Goal: Task Accomplishment & Management: Manage account settings

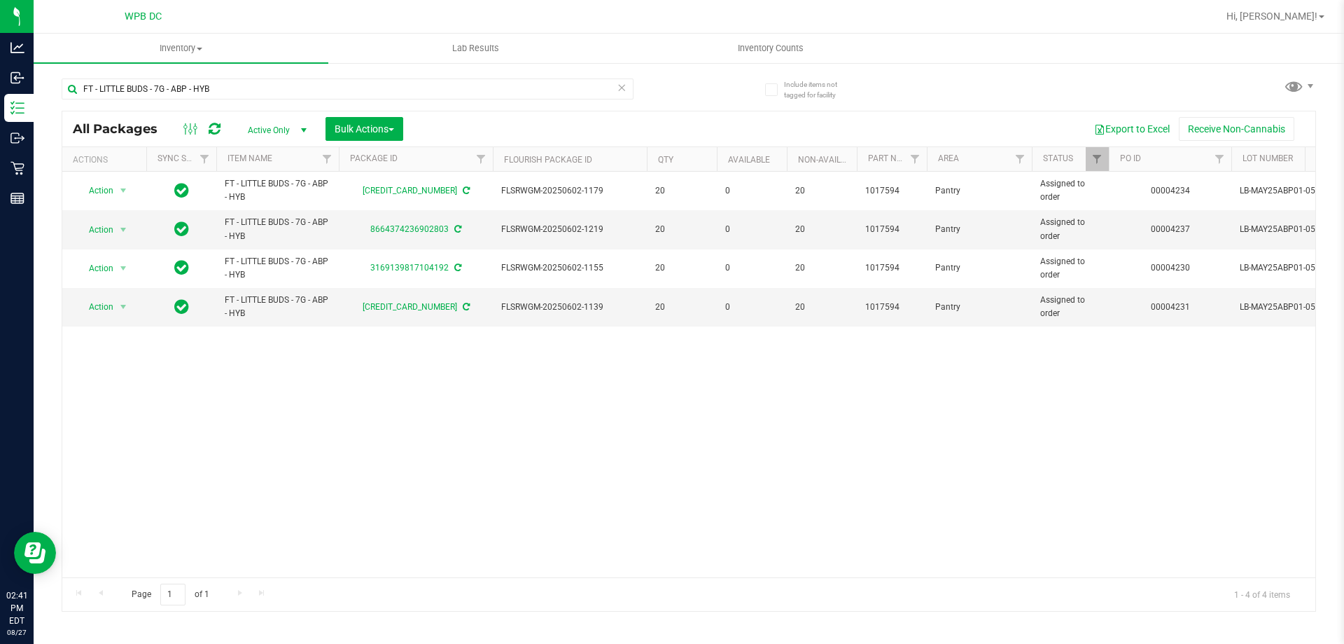
click at [623, 88] on icon at bounding box center [622, 86] width 10 height 17
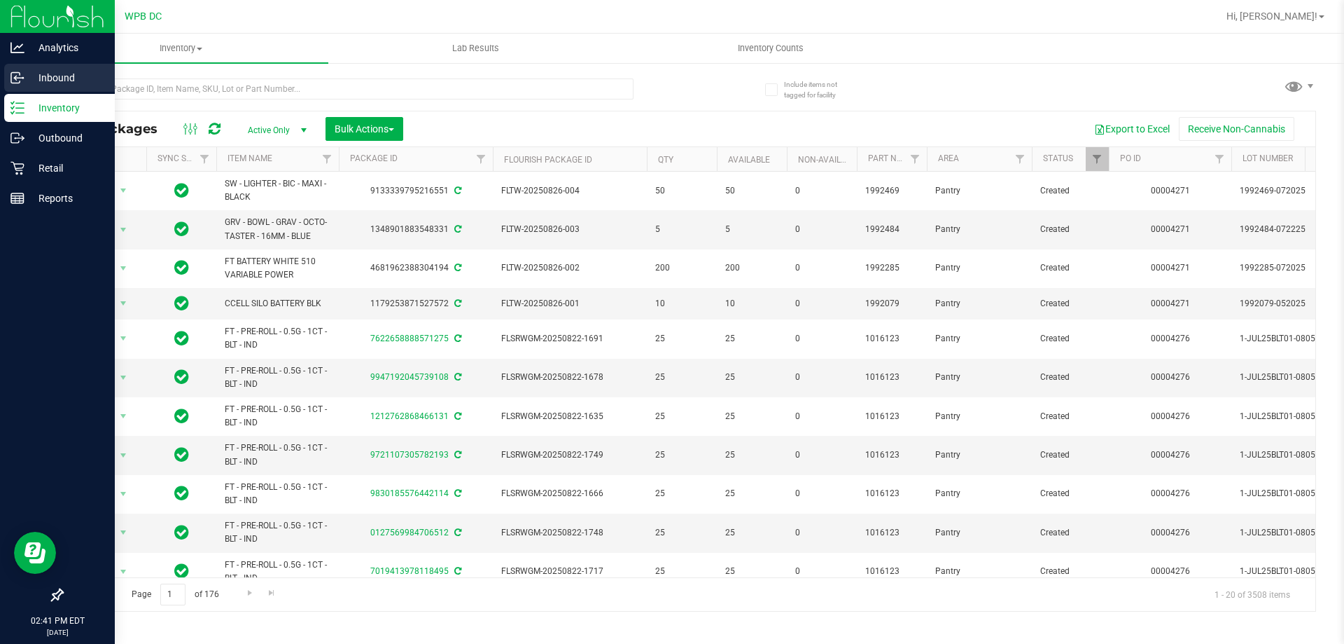
click at [90, 89] on div "Inbound" at bounding box center [59, 78] width 111 height 28
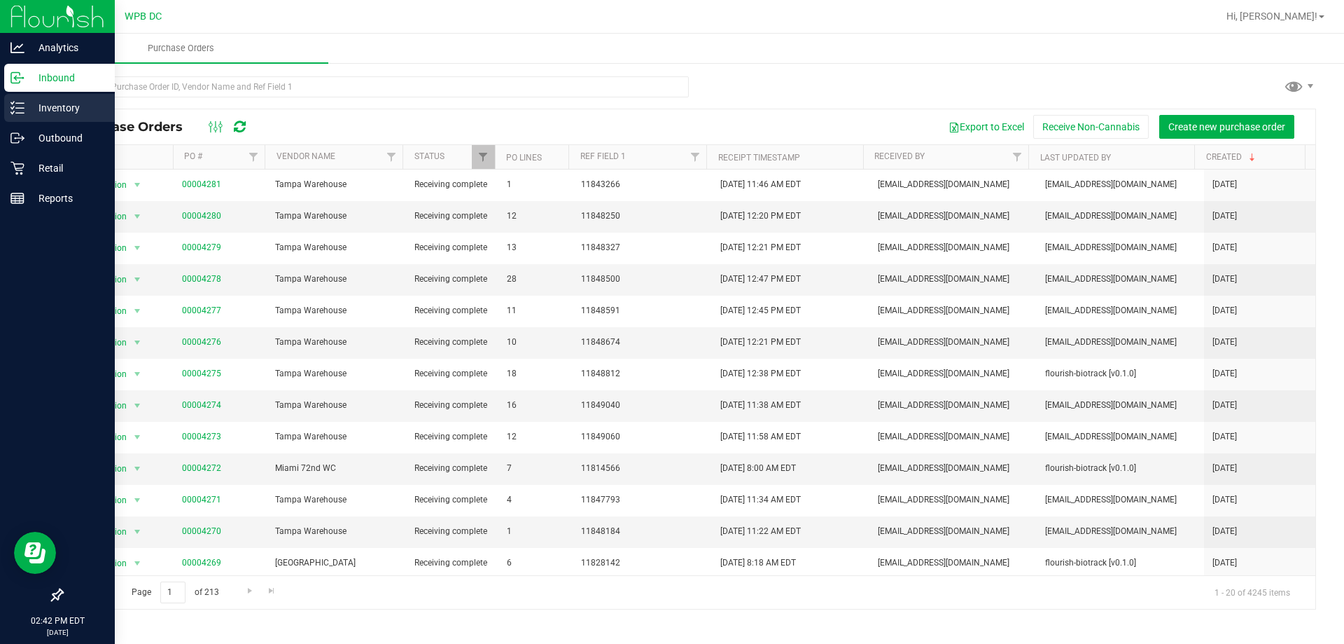
click at [55, 99] on p "Inventory" at bounding box center [67, 107] width 84 height 17
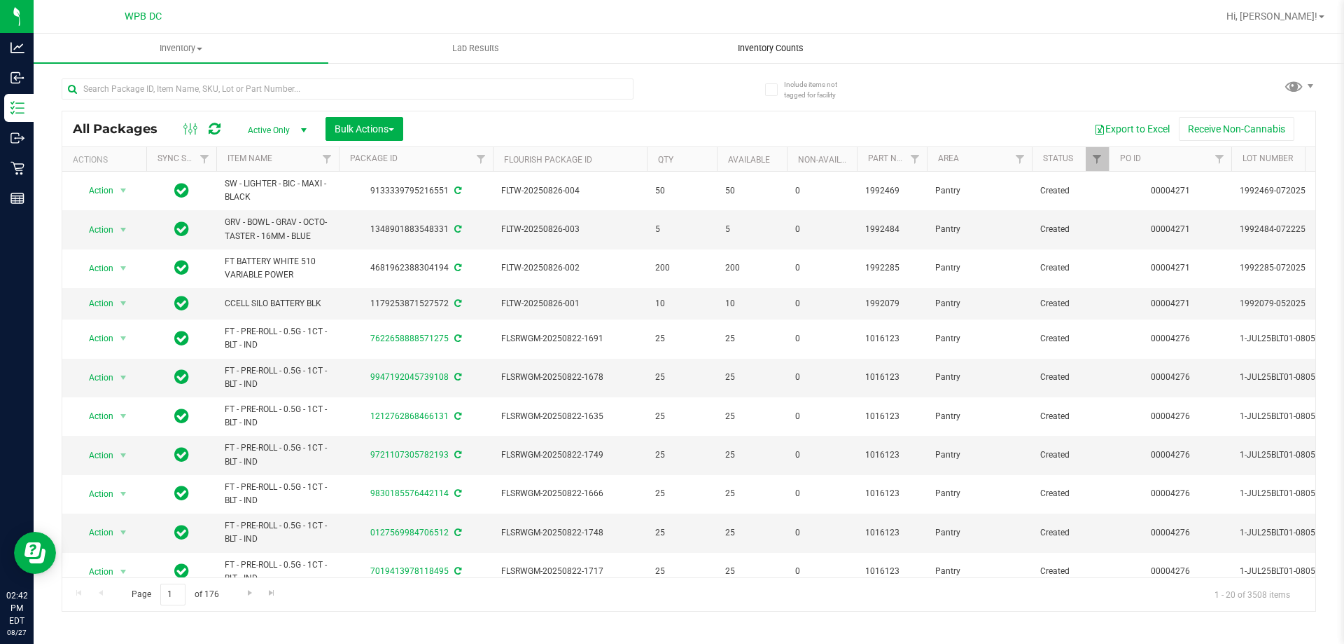
click at [797, 50] on span "Inventory Counts" at bounding box center [771, 48] width 104 height 13
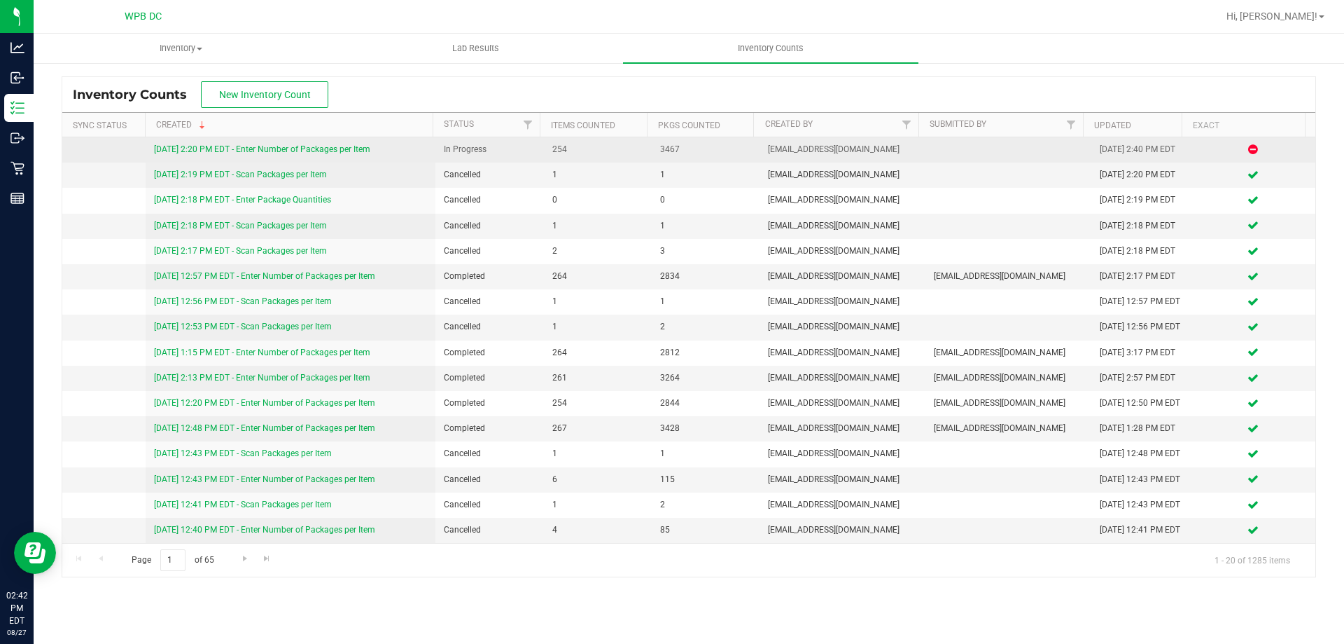
click at [326, 152] on link "[DATE] 2:20 PM EDT - Enter Number of Packages per Item" at bounding box center [262, 149] width 216 height 10
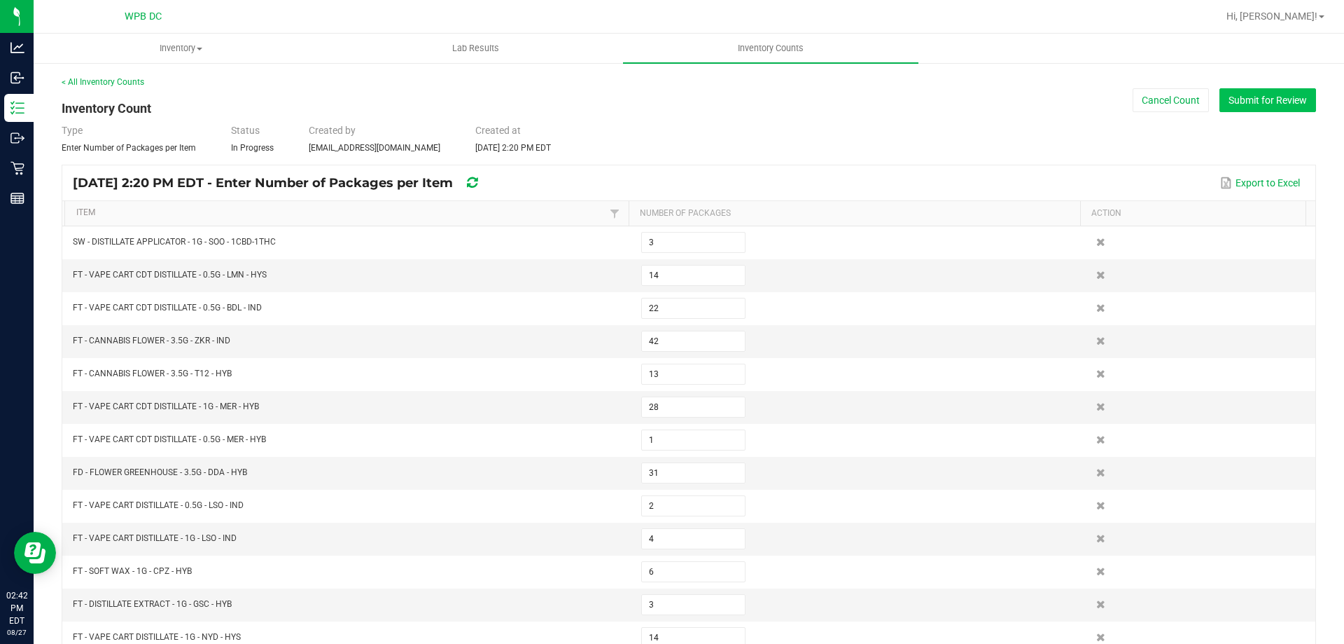
click at [1271, 104] on button "Submit for Review" at bounding box center [1268, 100] width 97 height 24
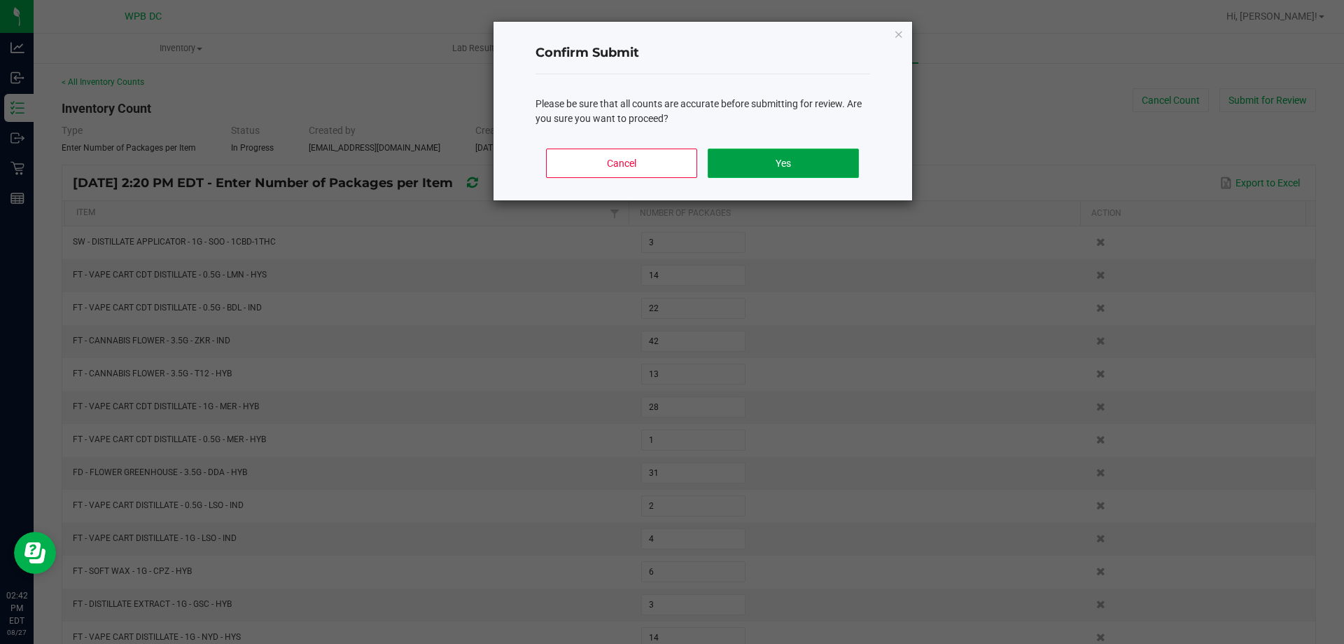
click at [746, 165] on button "Yes" at bounding box center [783, 162] width 151 height 29
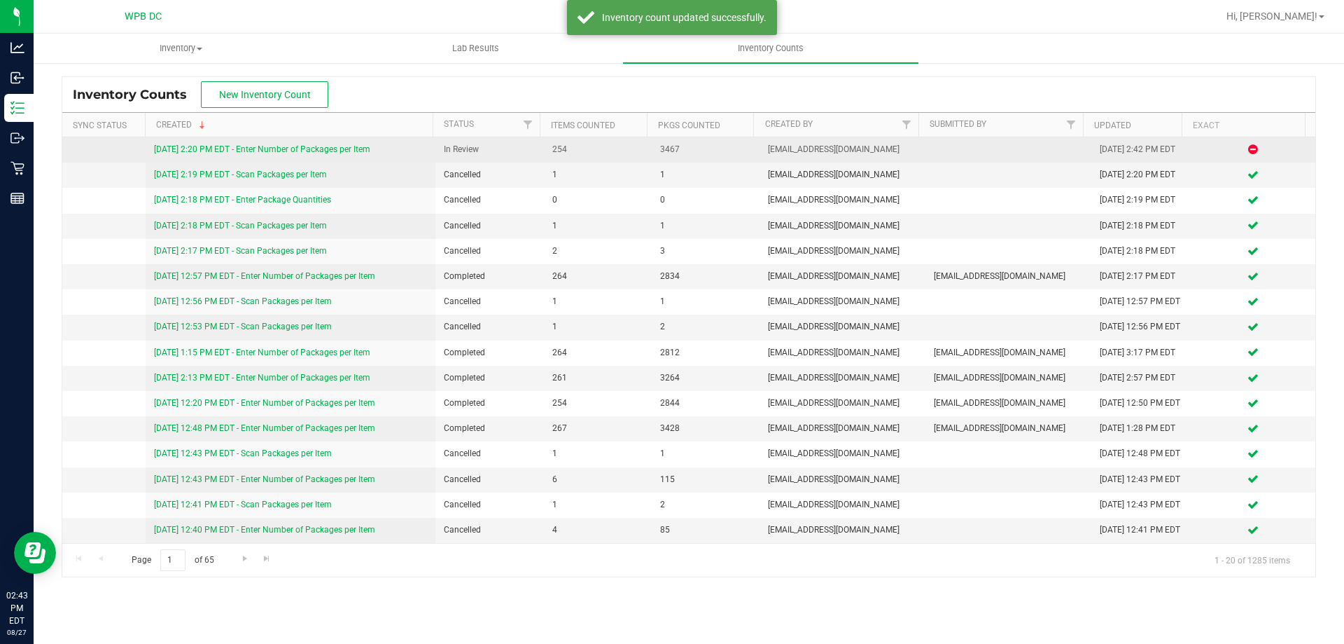
click at [293, 144] on div "[DATE] 2:20 PM EDT - Enter Number of Packages per Item" at bounding box center [291, 149] width 274 height 13
click at [304, 146] on link "[DATE] 2:20 PM EDT - Enter Number of Packages per Item" at bounding box center [262, 149] width 216 height 10
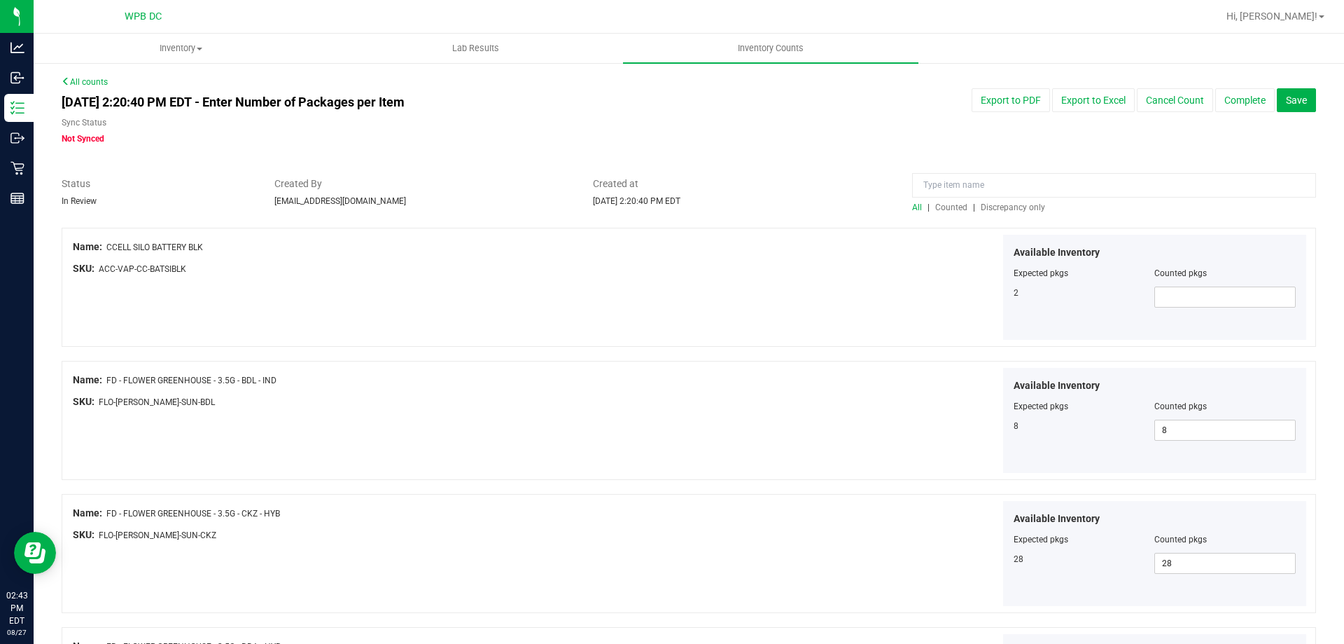
click at [999, 209] on span "Discrepancy only" at bounding box center [1013, 207] width 64 height 10
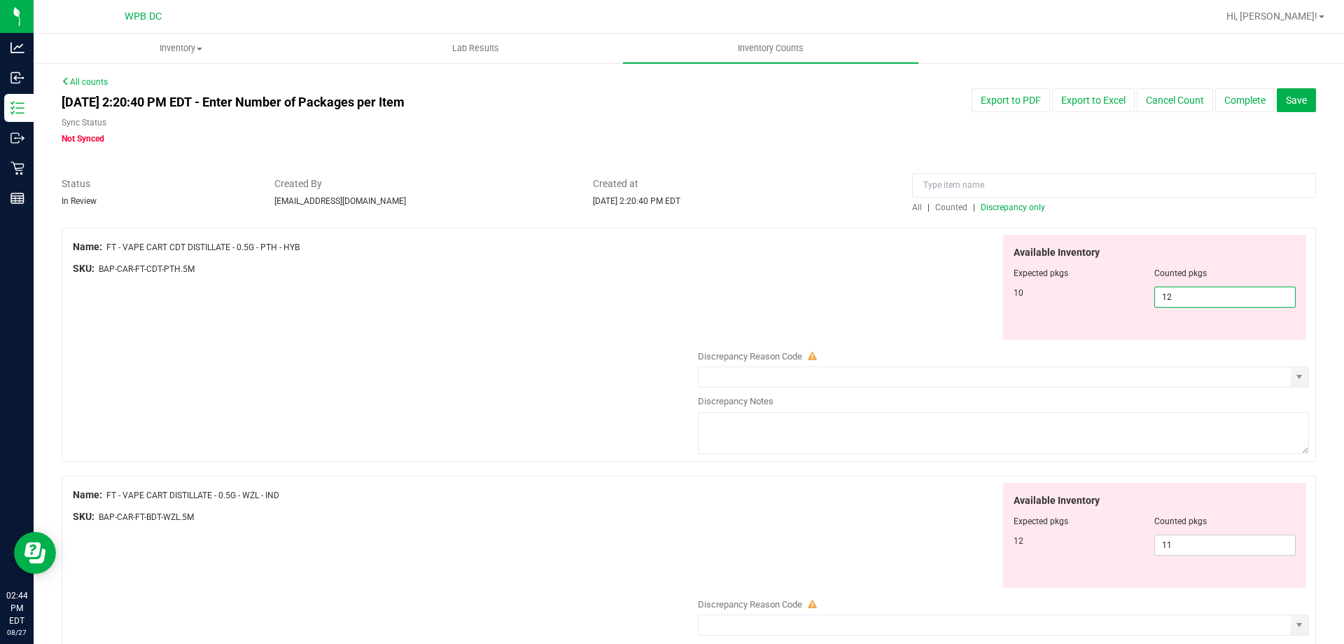
click at [1214, 298] on span "12 12" at bounding box center [1225, 296] width 141 height 21
type input "10"
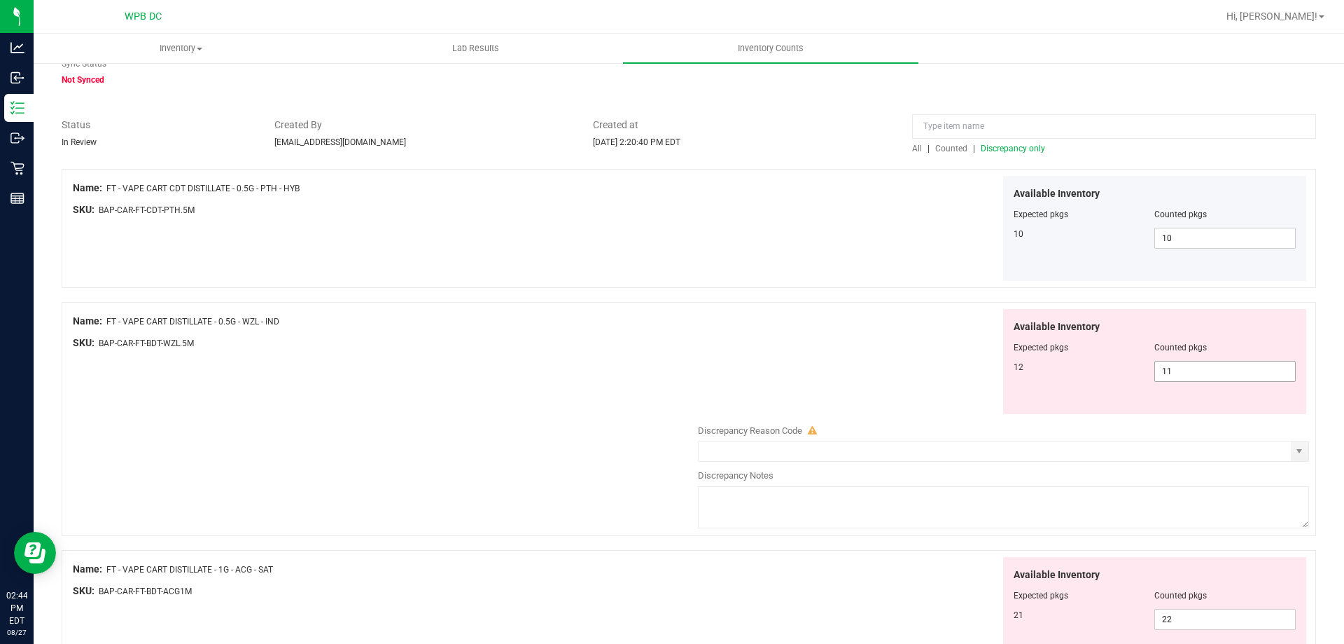
scroll to position [140, 0]
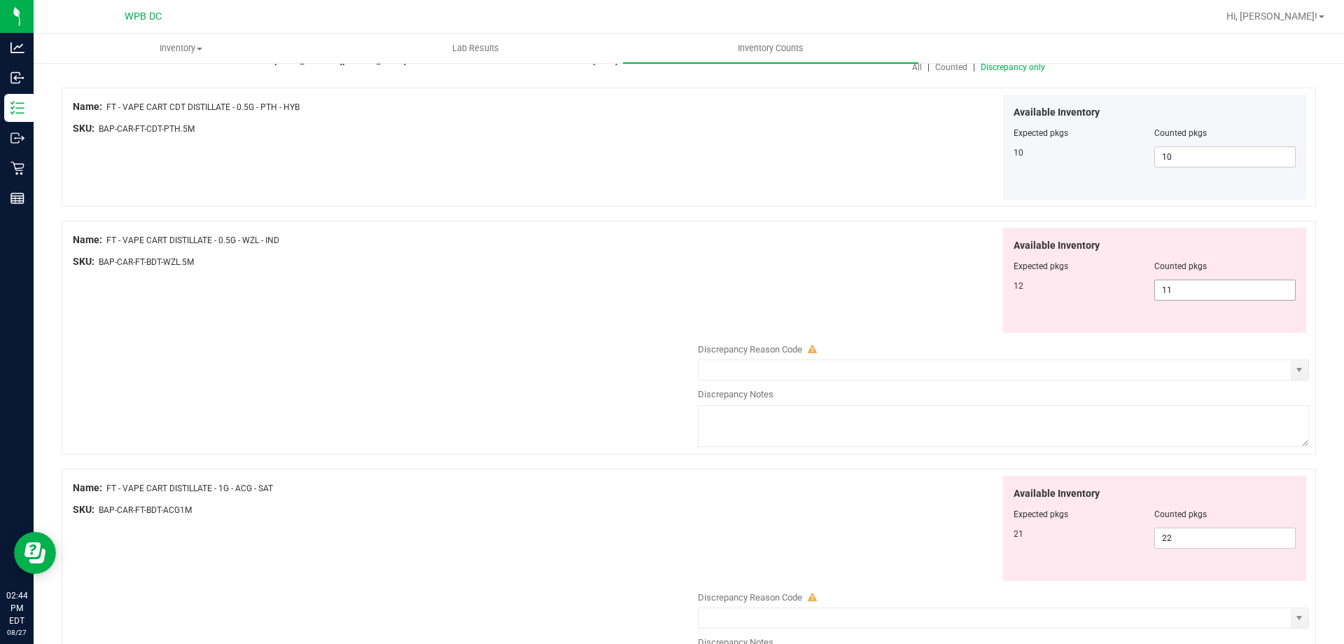
click at [1181, 298] on span "11 11" at bounding box center [1225, 289] width 141 height 21
type input "12"
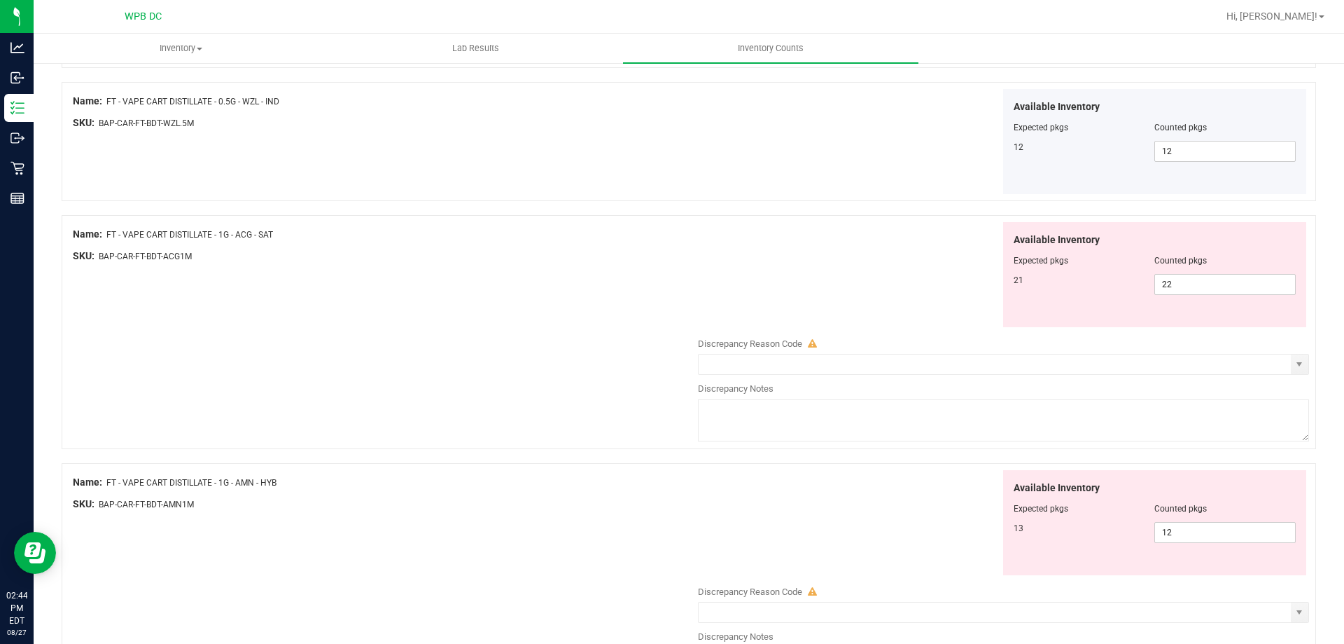
scroll to position [280, 0]
click at [1209, 282] on span "22 22" at bounding box center [1225, 282] width 141 height 21
type input "22"
click at [1204, 279] on span "22 22" at bounding box center [1225, 282] width 141 height 21
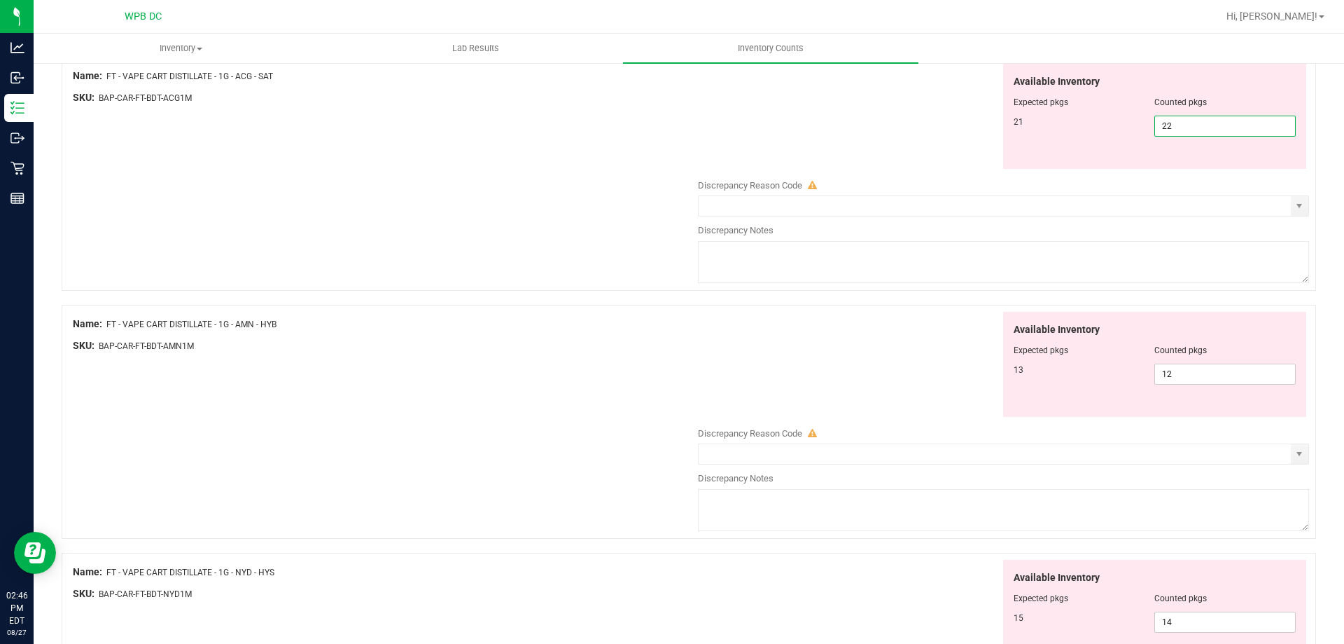
scroll to position [571, 0]
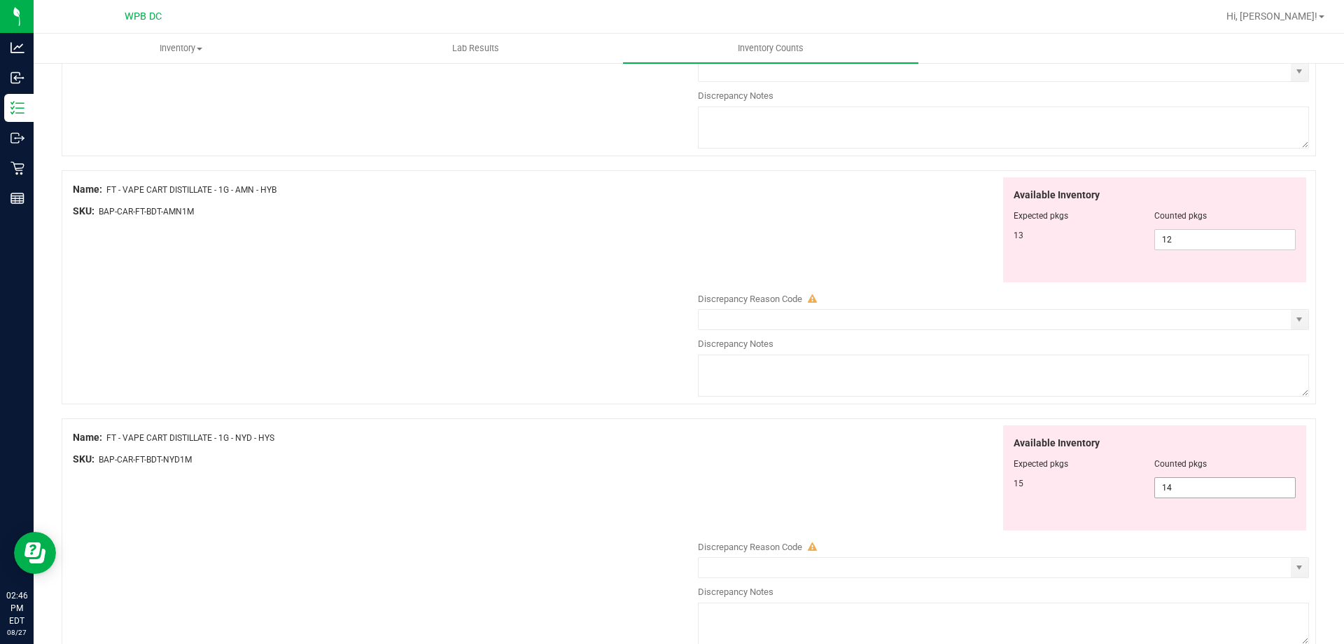
click at [1207, 489] on span "14 14" at bounding box center [1225, 487] width 141 height 21
type input "15"
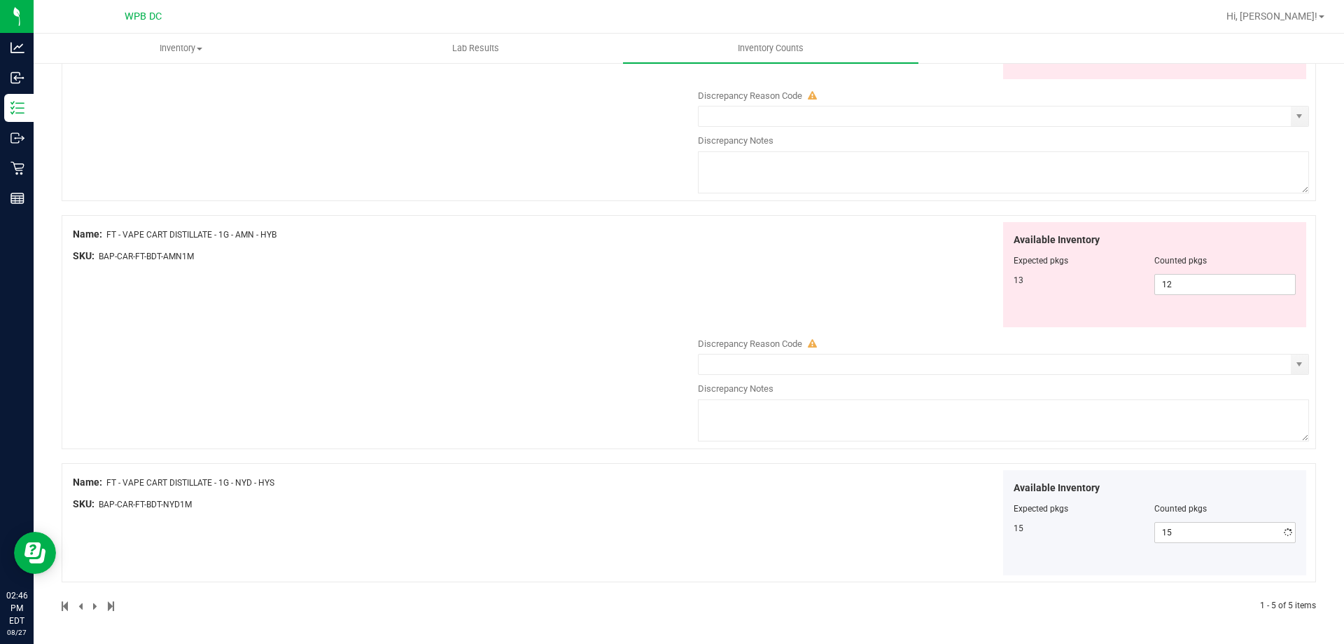
click at [915, 445] on div "Name: FT - VAPE CART CDT DISTILLATE - 0.5G - PTH - HYB SKU: BAP-CAR-FT-CDT-PTH.…" at bounding box center [689, 156] width 1255 height 911
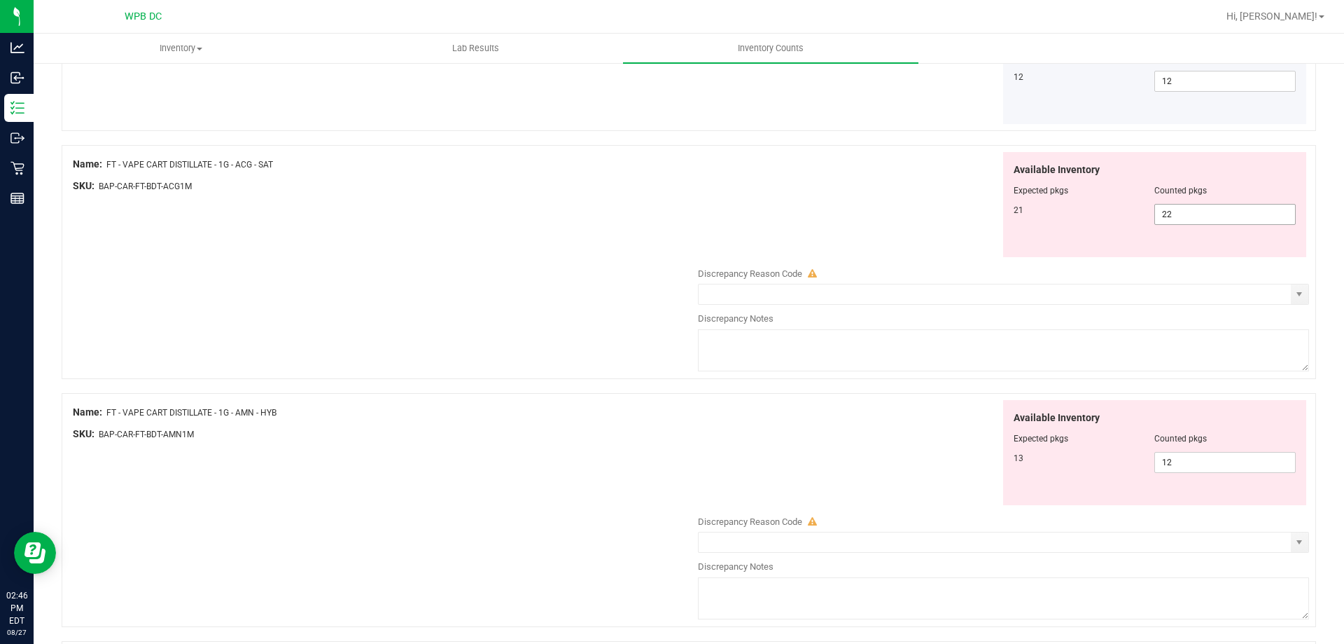
scroll to position [387, 0]
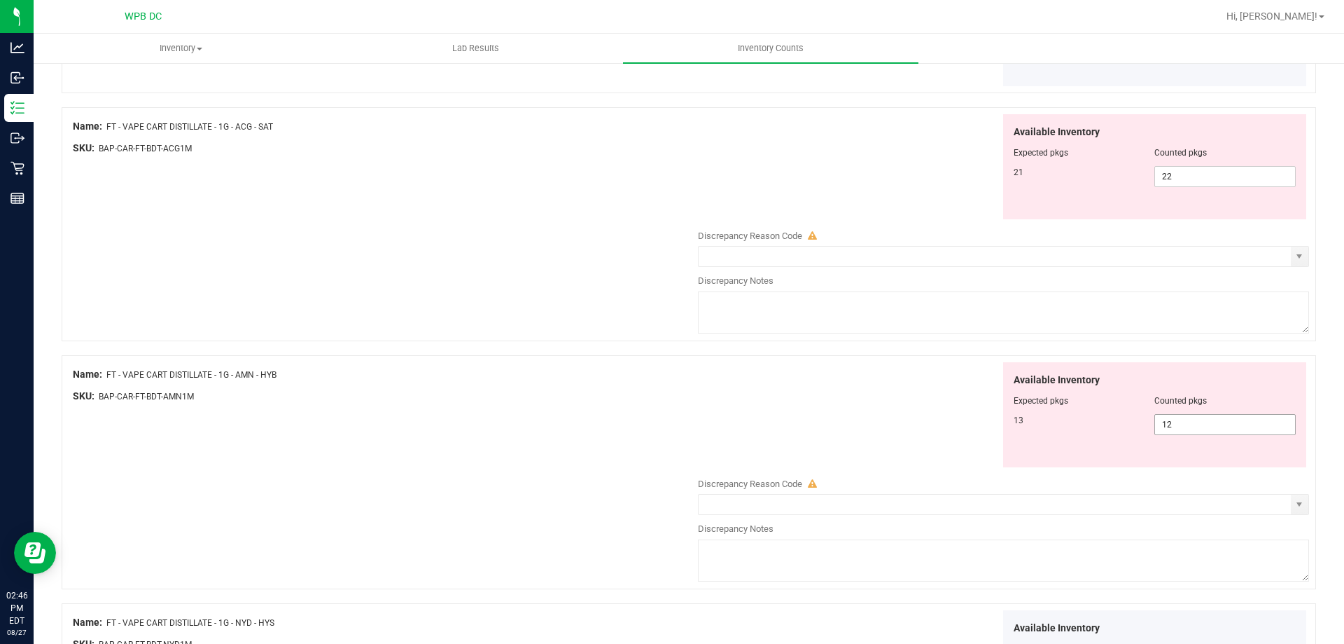
click at [1241, 418] on span "12 12" at bounding box center [1225, 424] width 141 height 21
type input "13"
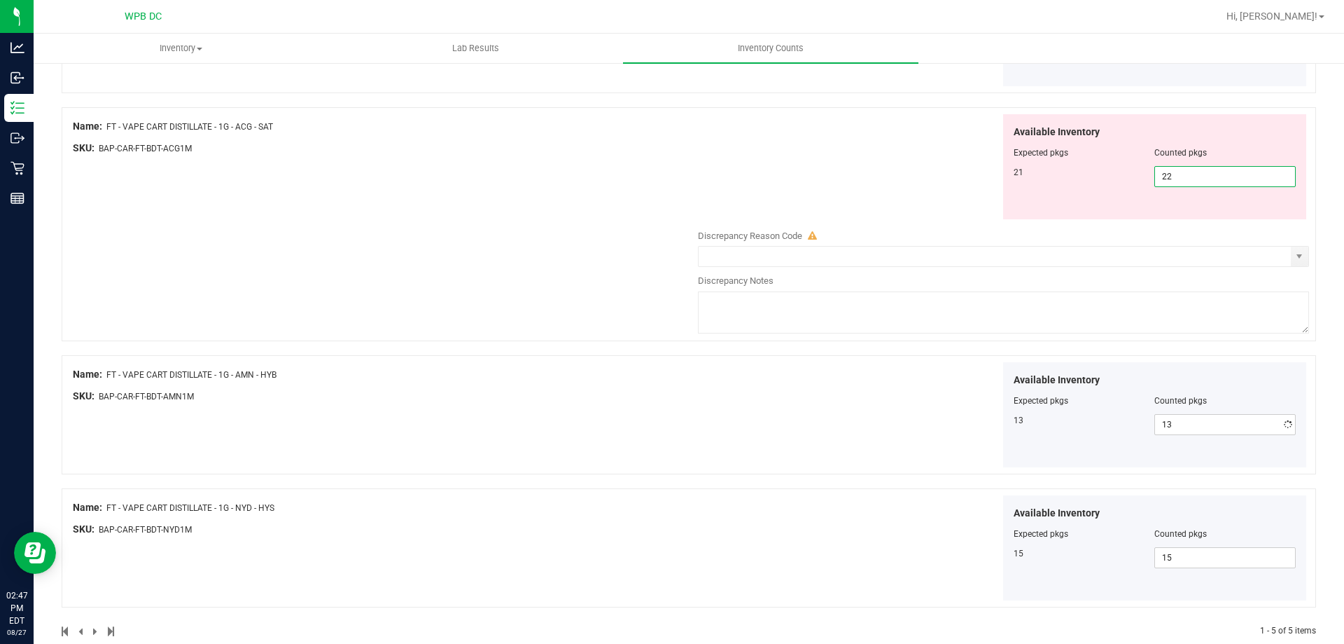
click at [1200, 167] on span "22 22" at bounding box center [1225, 176] width 141 height 21
type input "21"
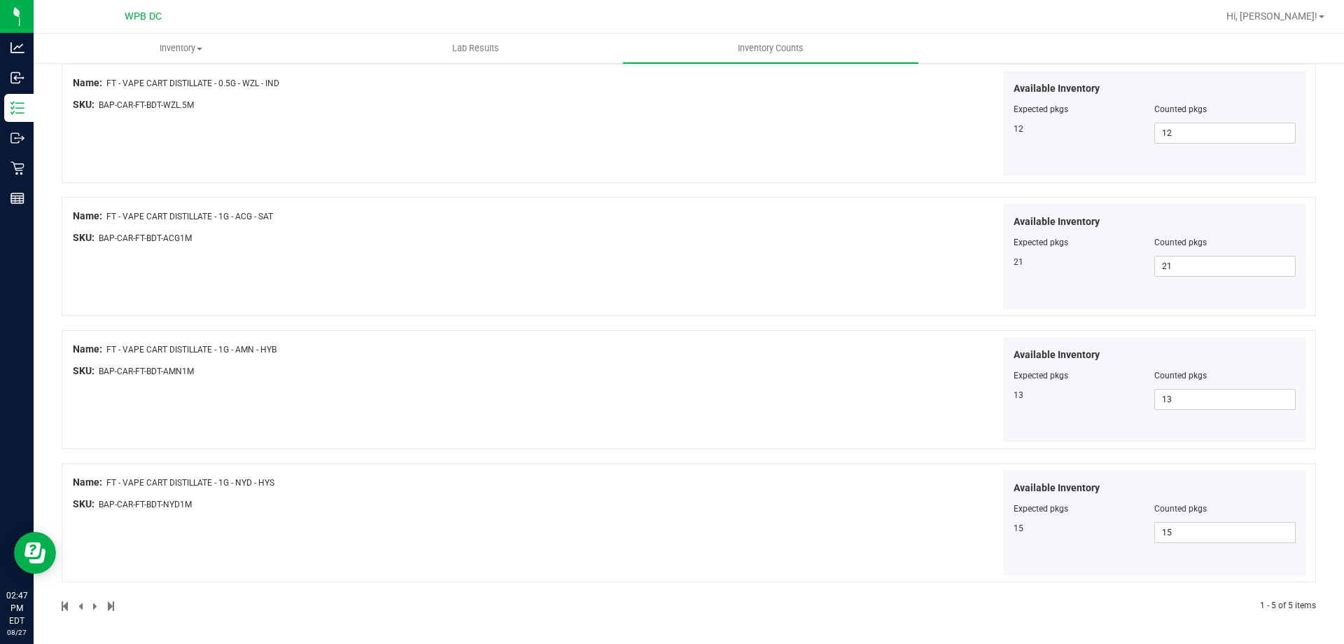
scroll to position [0, 0]
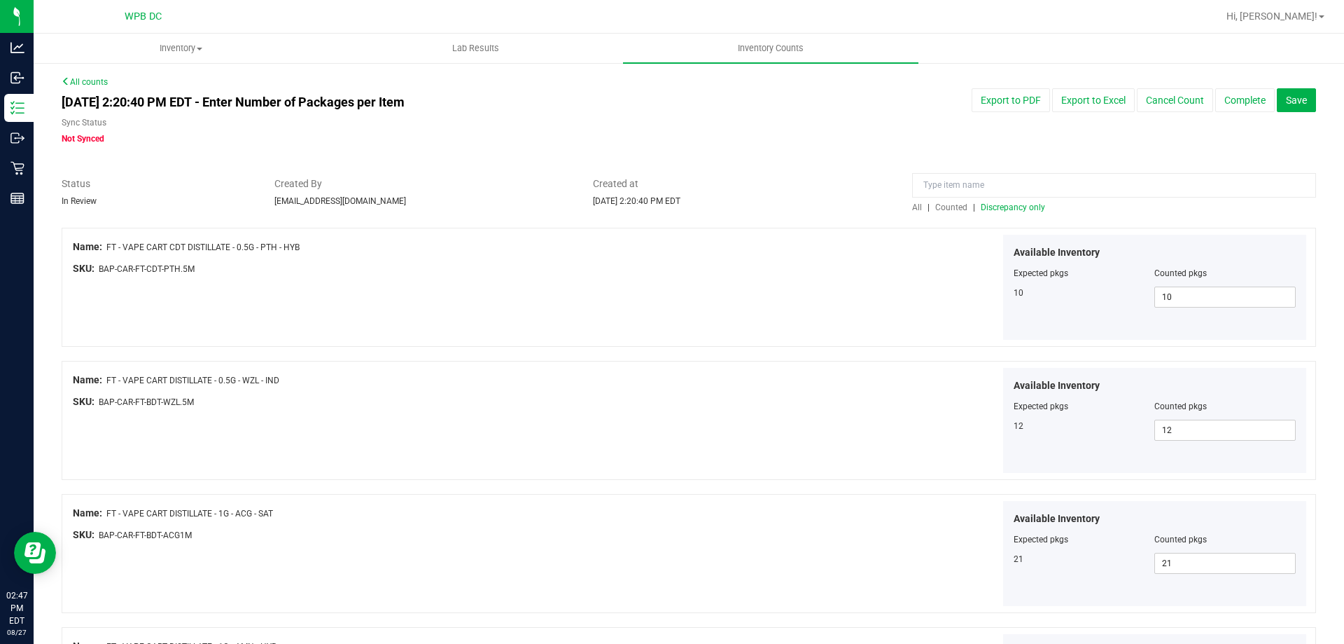
click at [912, 204] on span "All" at bounding box center [917, 207] width 10 height 10
click at [1184, 293] on span at bounding box center [1225, 296] width 141 height 21
type input "2"
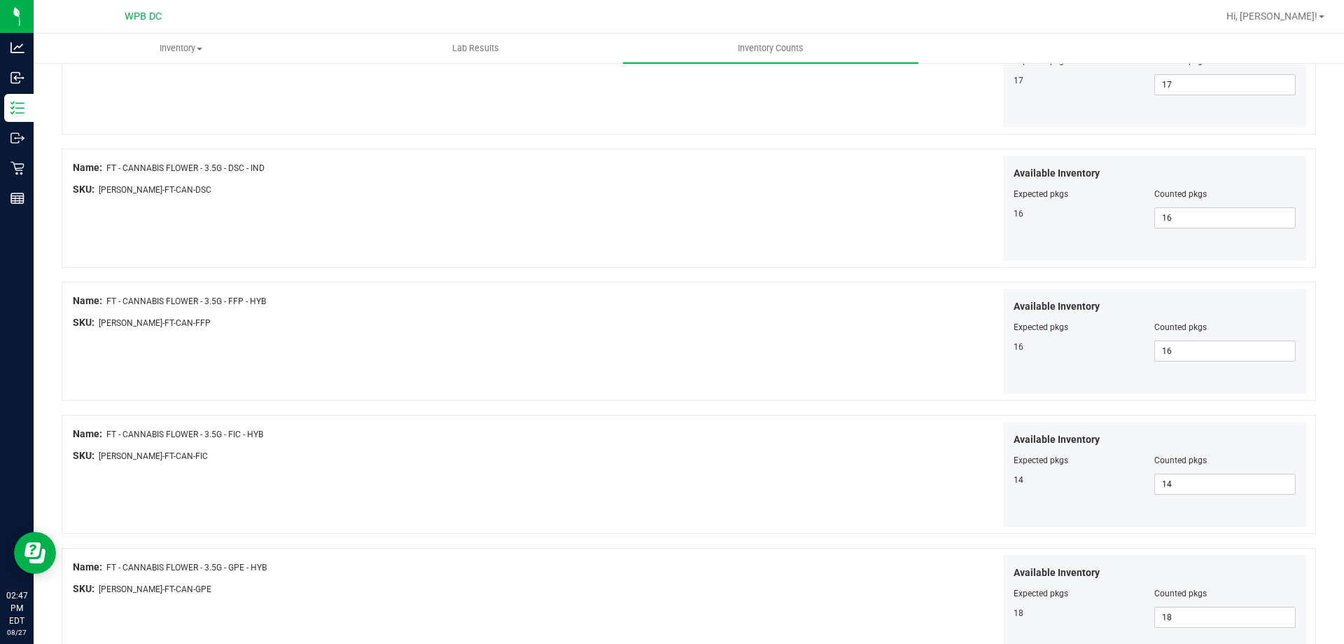
scroll to position [2293, 0]
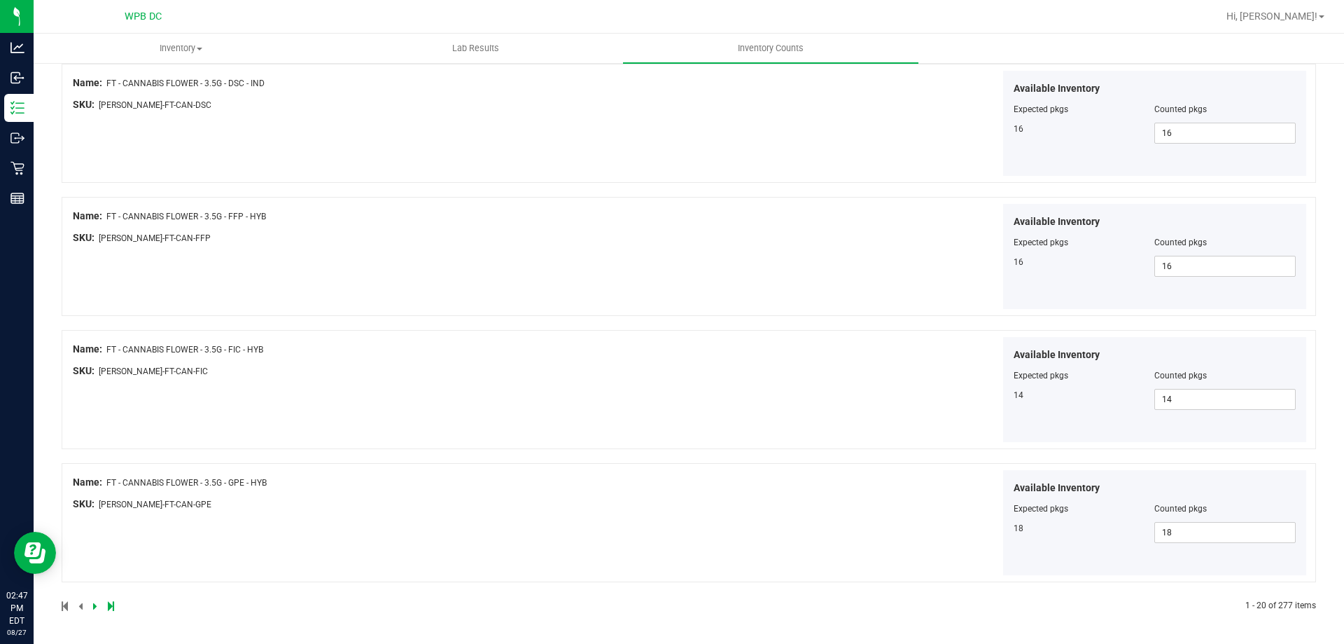
click at [93, 606] on icon at bounding box center [95, 606] width 4 height 8
click at [97, 608] on link at bounding box center [96, 606] width 6 height 10
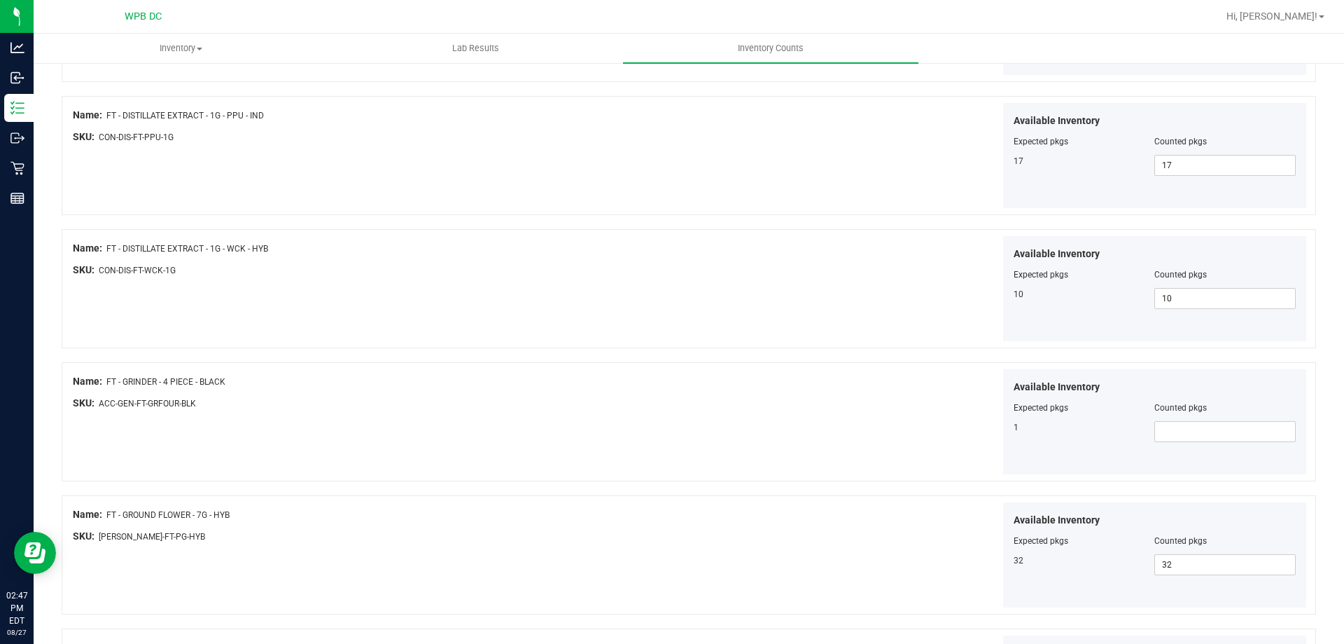
scroll to position [1190, 0]
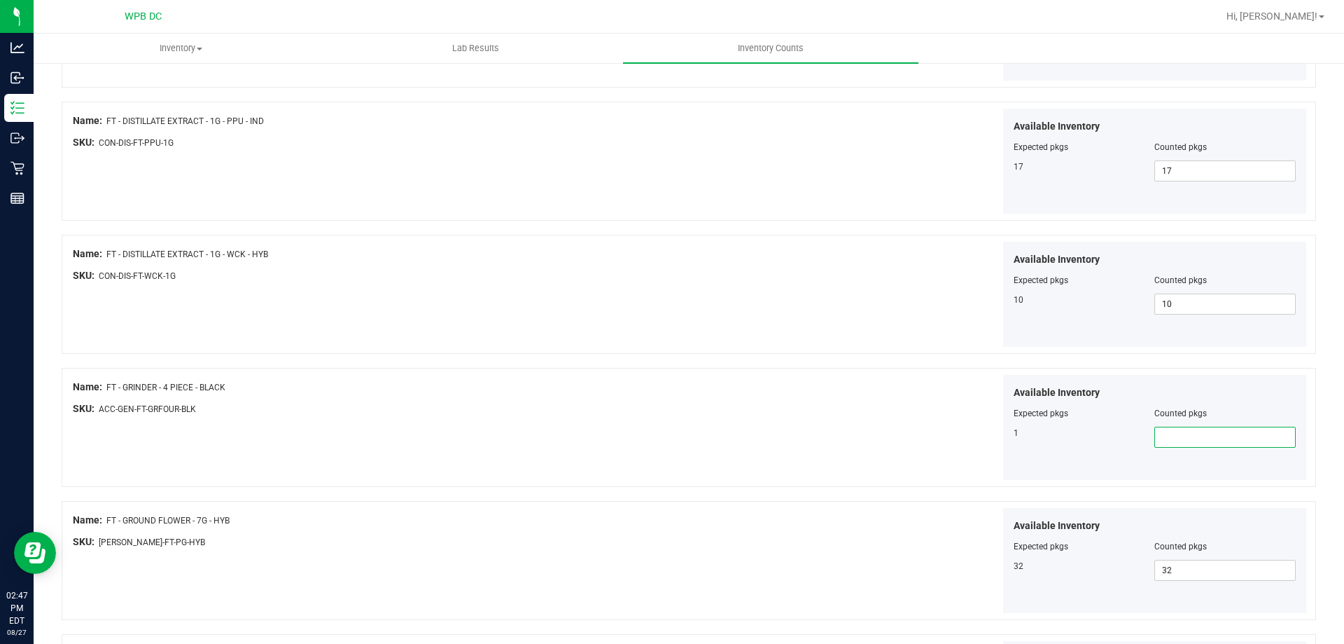
click at [1195, 438] on span at bounding box center [1225, 436] width 141 height 21
type input "1"
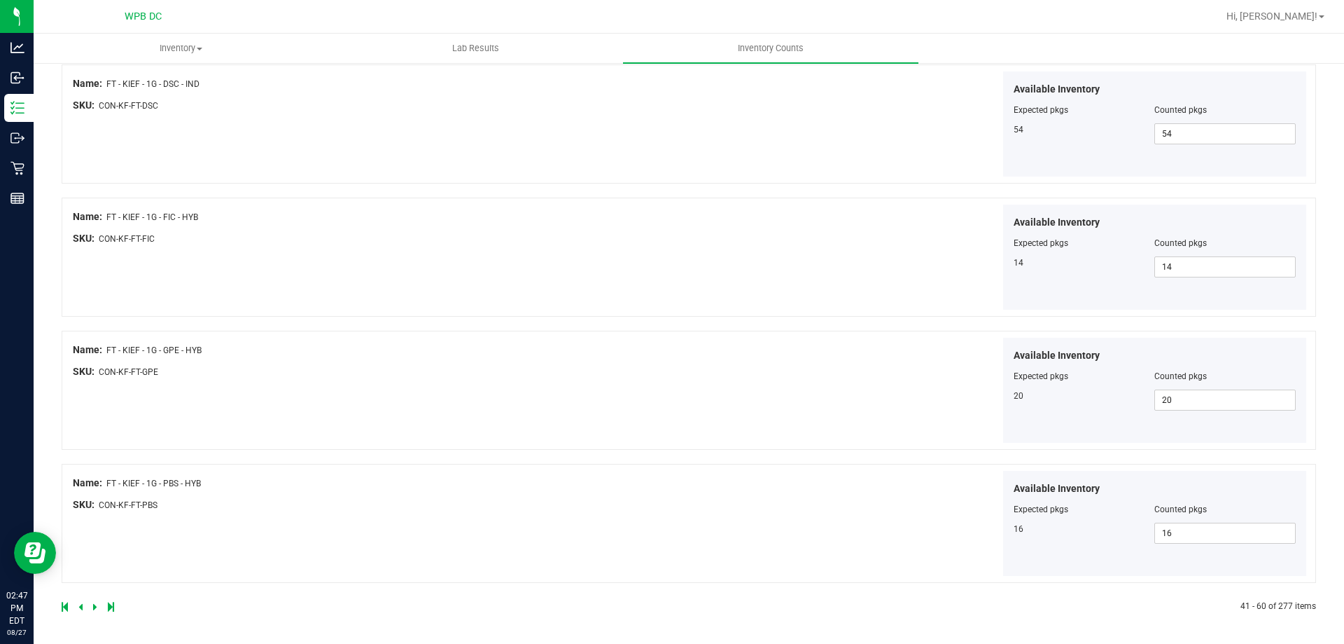
scroll to position [2293, 0]
type input "1"
click at [94, 603] on icon at bounding box center [95, 606] width 4 height 8
click at [93, 604] on icon at bounding box center [95, 606] width 4 height 8
click at [97, 604] on link at bounding box center [96, 606] width 6 height 10
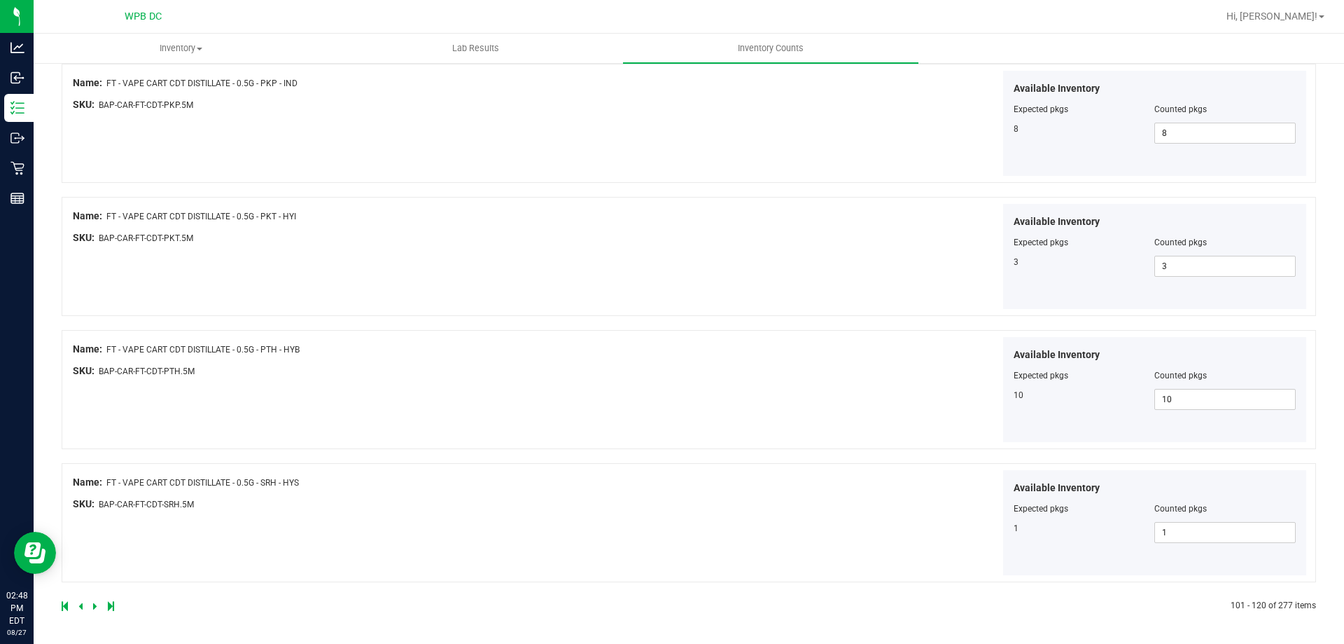
click at [97, 608] on link at bounding box center [96, 606] width 6 height 10
click at [94, 607] on icon at bounding box center [95, 606] width 4 height 8
click at [97, 601] on span at bounding box center [96, 606] width 6 height 10
click at [95, 610] on icon at bounding box center [95, 606] width 4 height 8
click at [97, 606] on link at bounding box center [96, 606] width 6 height 10
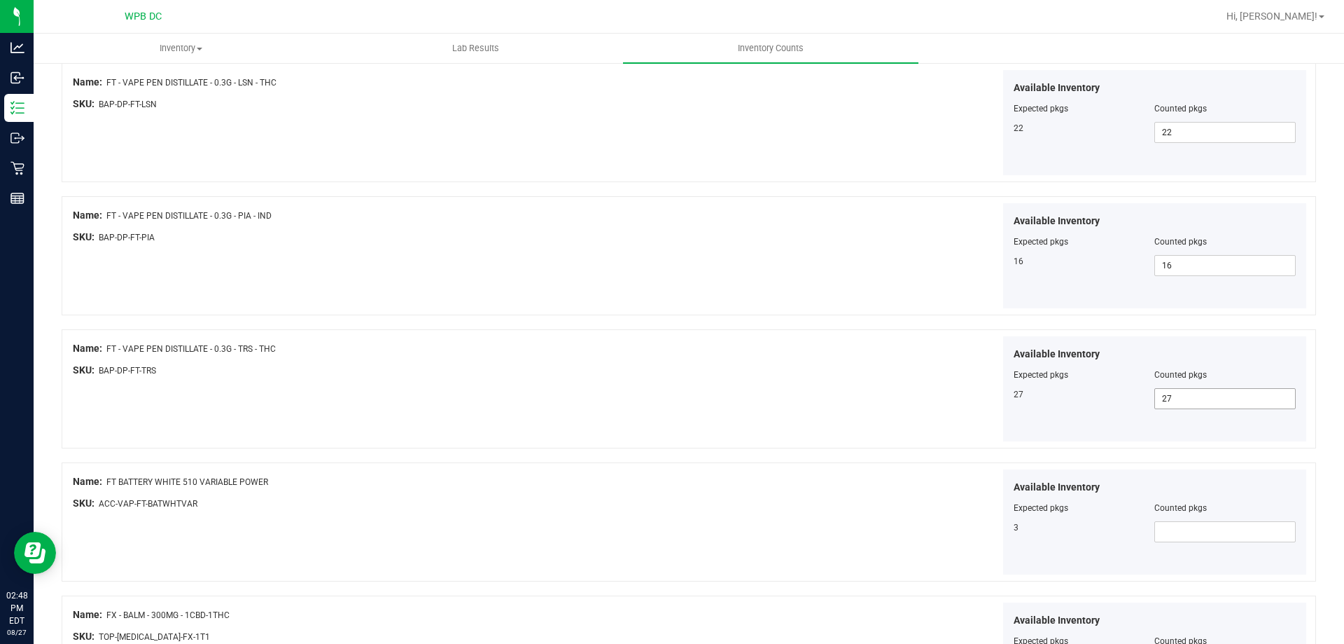
scroll to position [2101, 0]
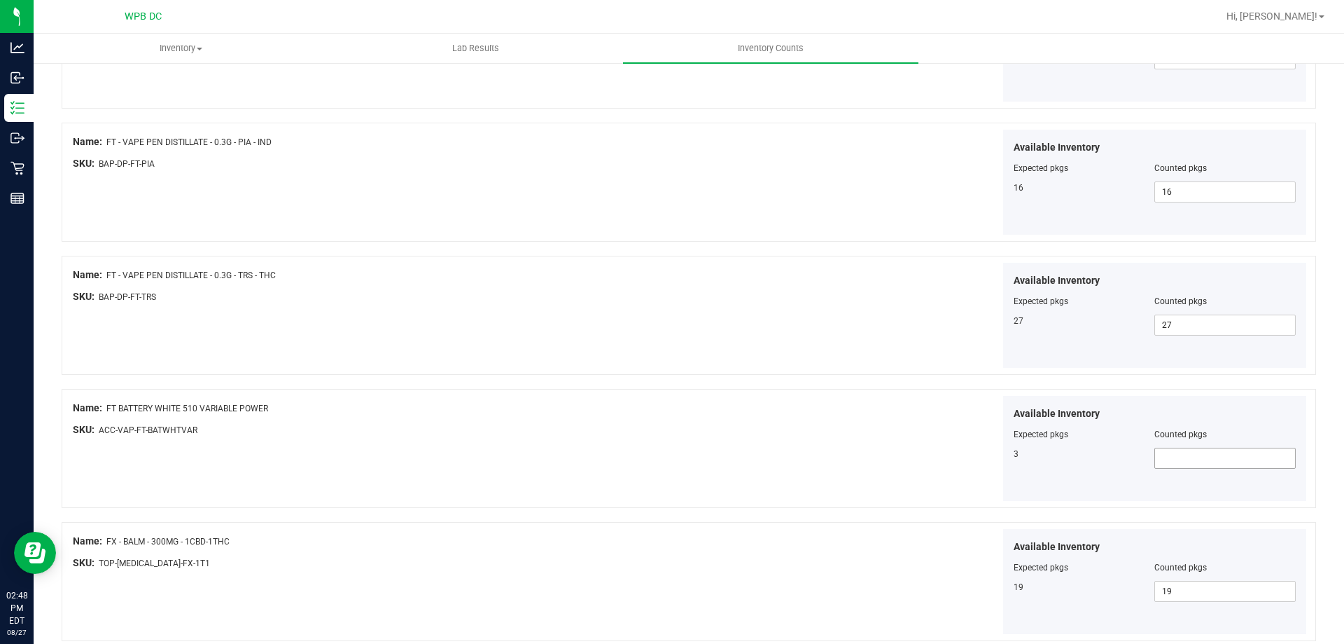
click at [1209, 455] on span at bounding box center [1225, 457] width 141 height 21
type input "3"
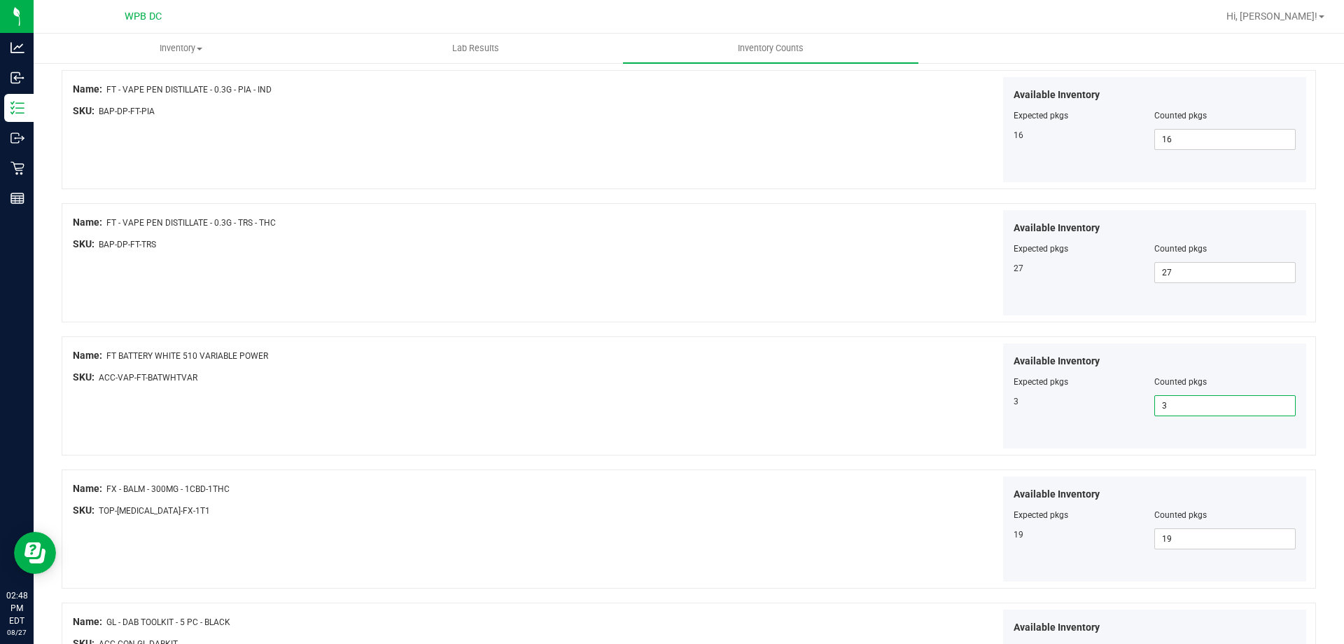
scroll to position [2293, 0]
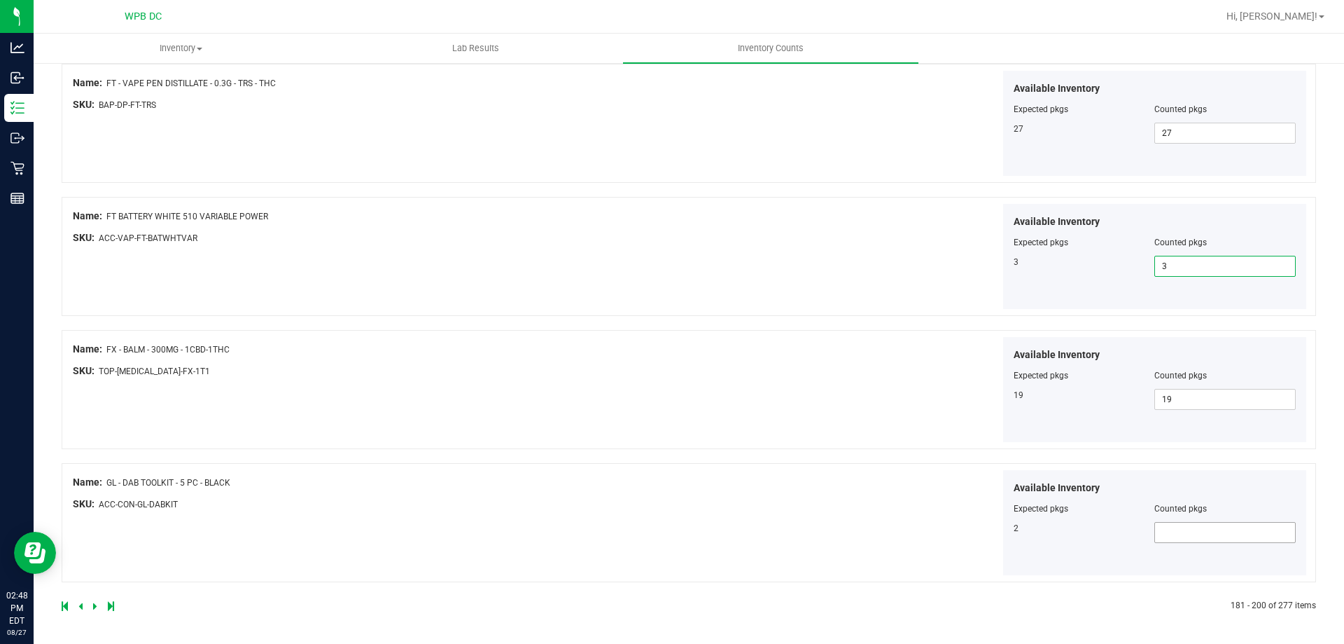
type input "3"
click at [1204, 536] on span at bounding box center [1225, 532] width 141 height 21
type input "2"
click at [95, 606] on icon at bounding box center [95, 606] width 4 height 8
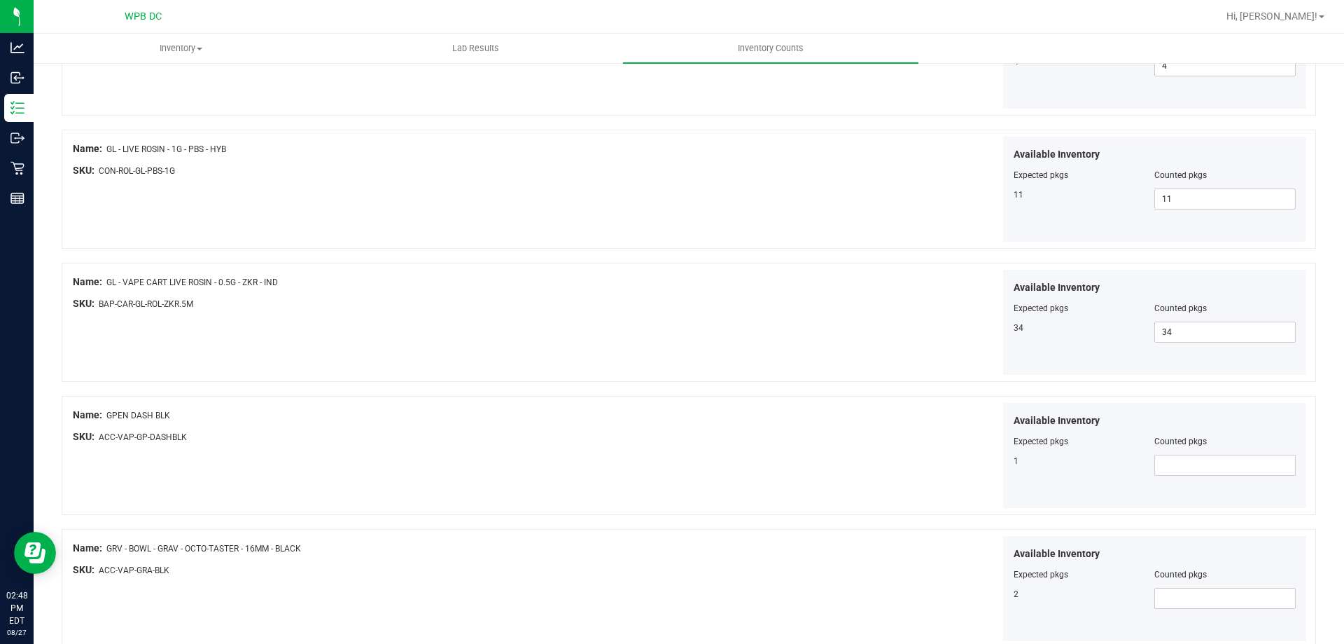
scroll to position [840, 0]
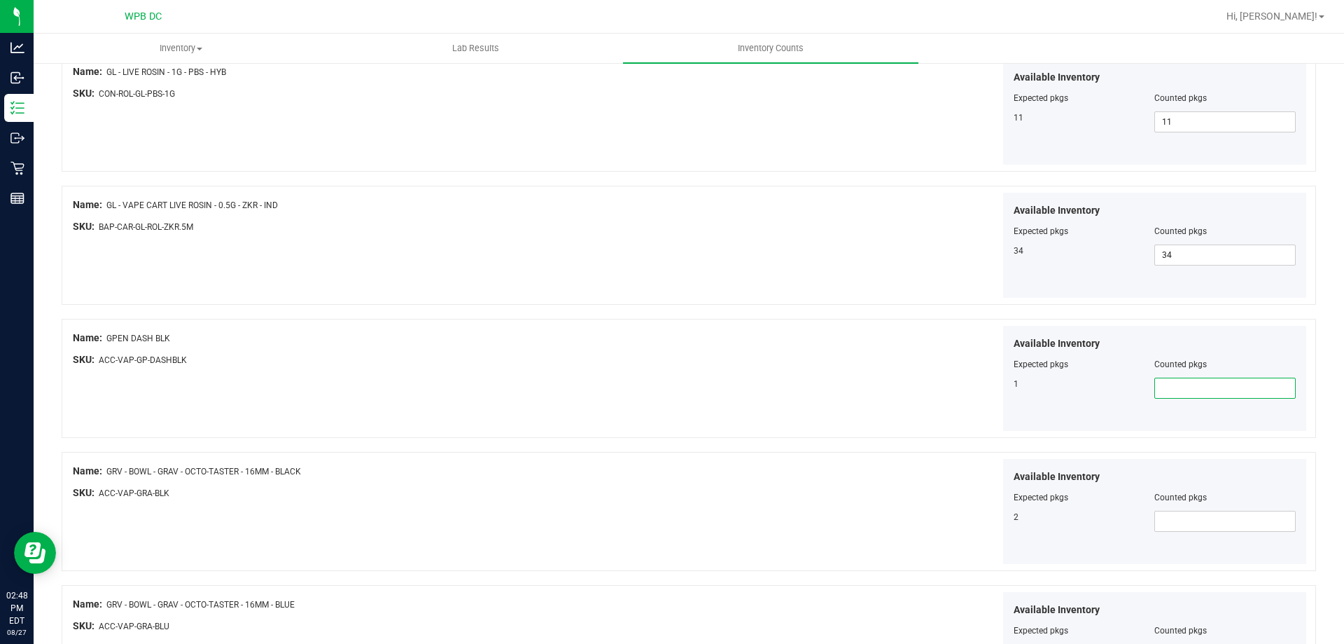
click at [1198, 387] on span at bounding box center [1225, 387] width 141 height 21
type input "1"
click at [1214, 526] on span at bounding box center [1225, 520] width 141 height 21
type input "2"
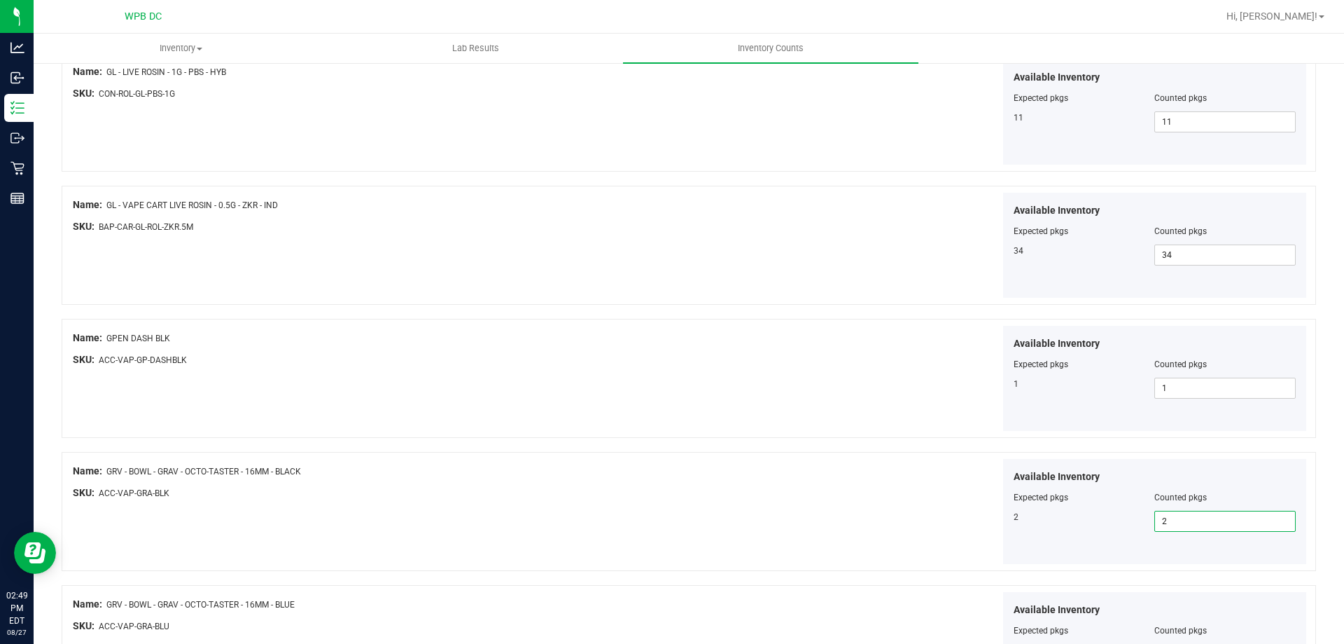
type input "2"
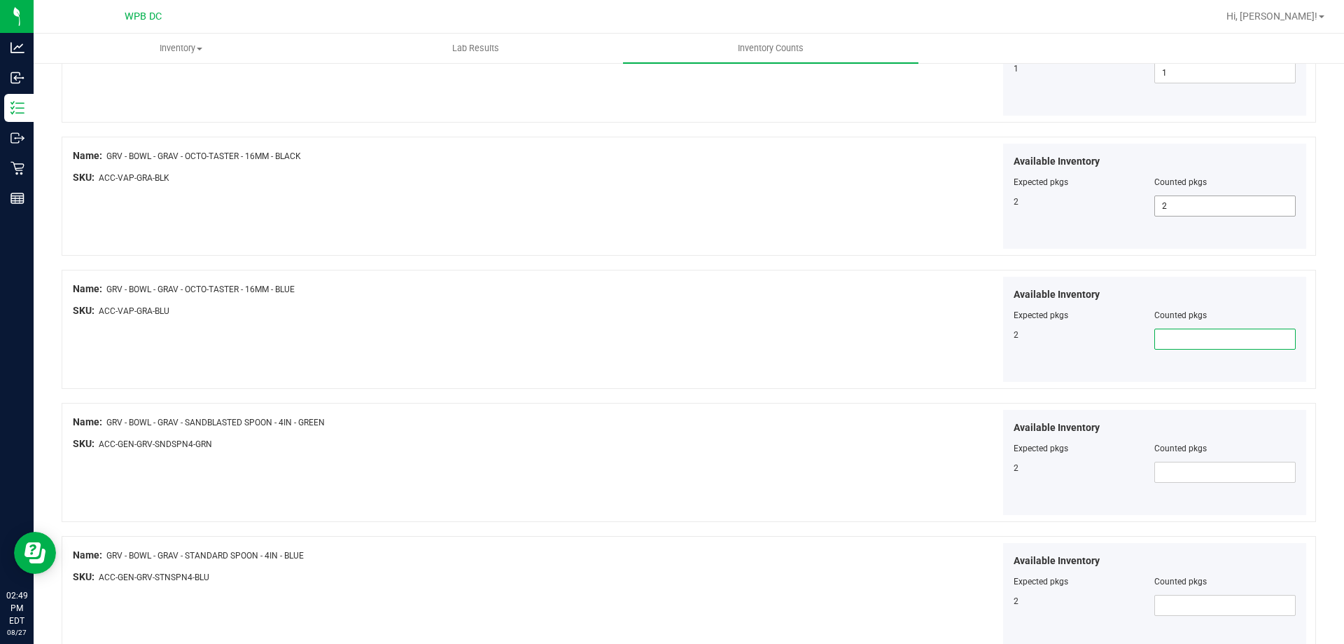
type input "2"
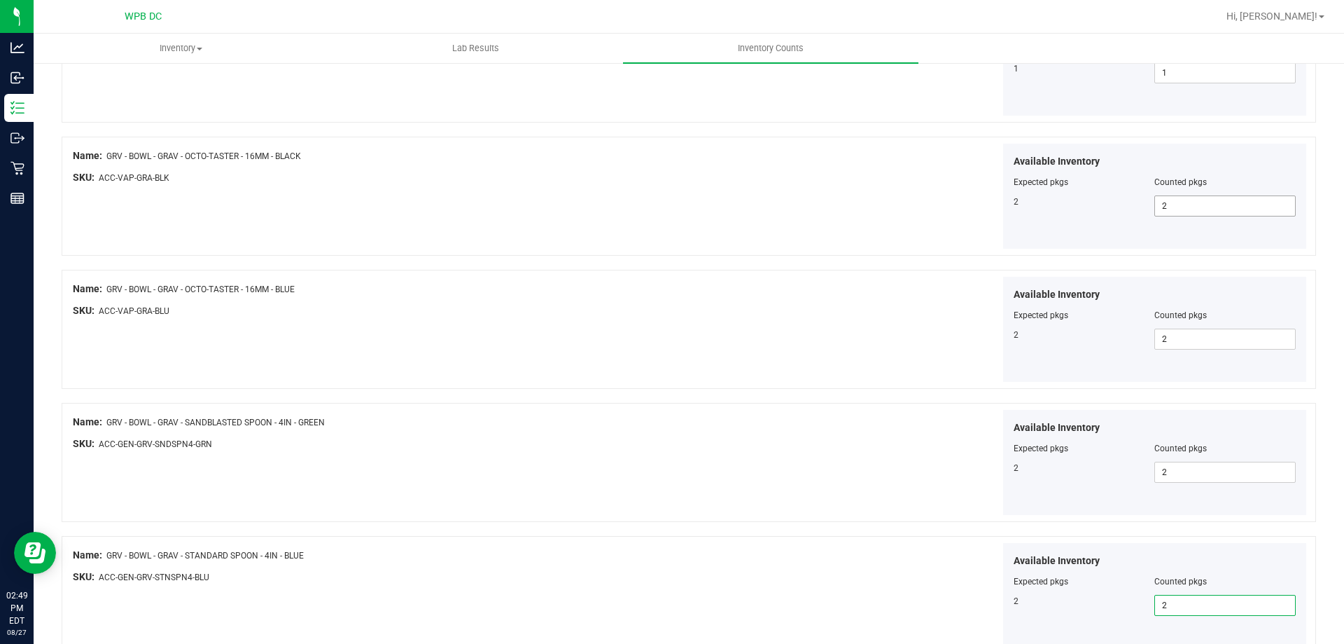
type input "2"
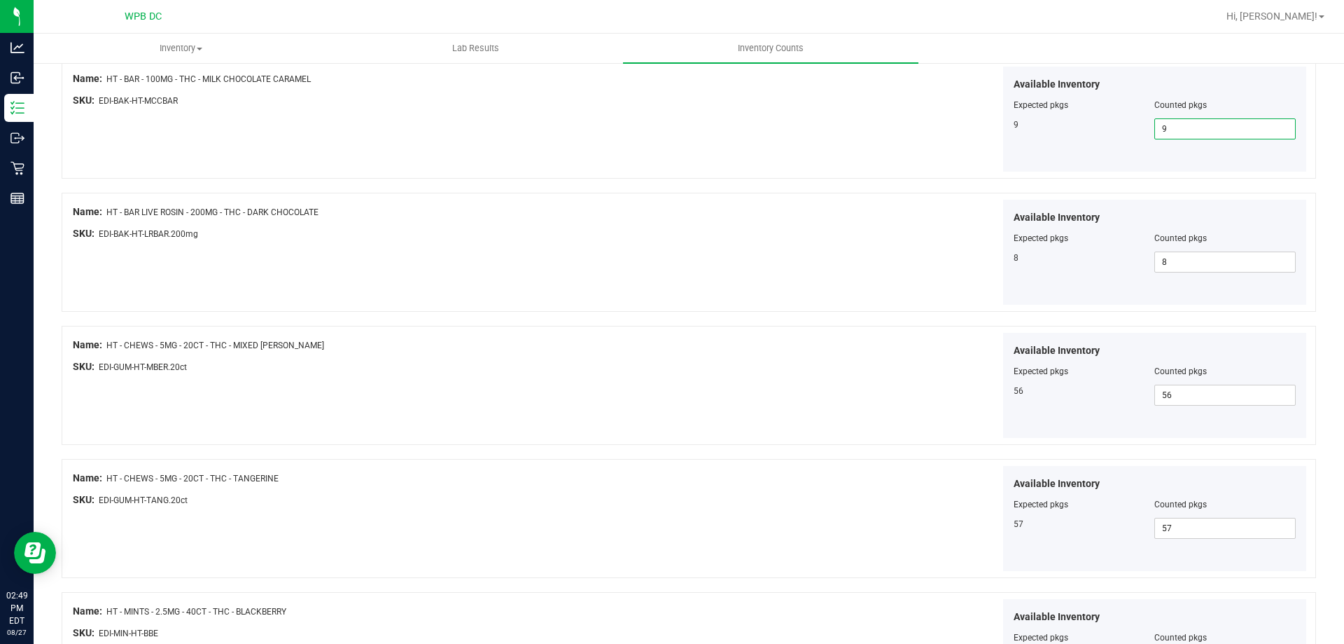
scroll to position [2293, 0]
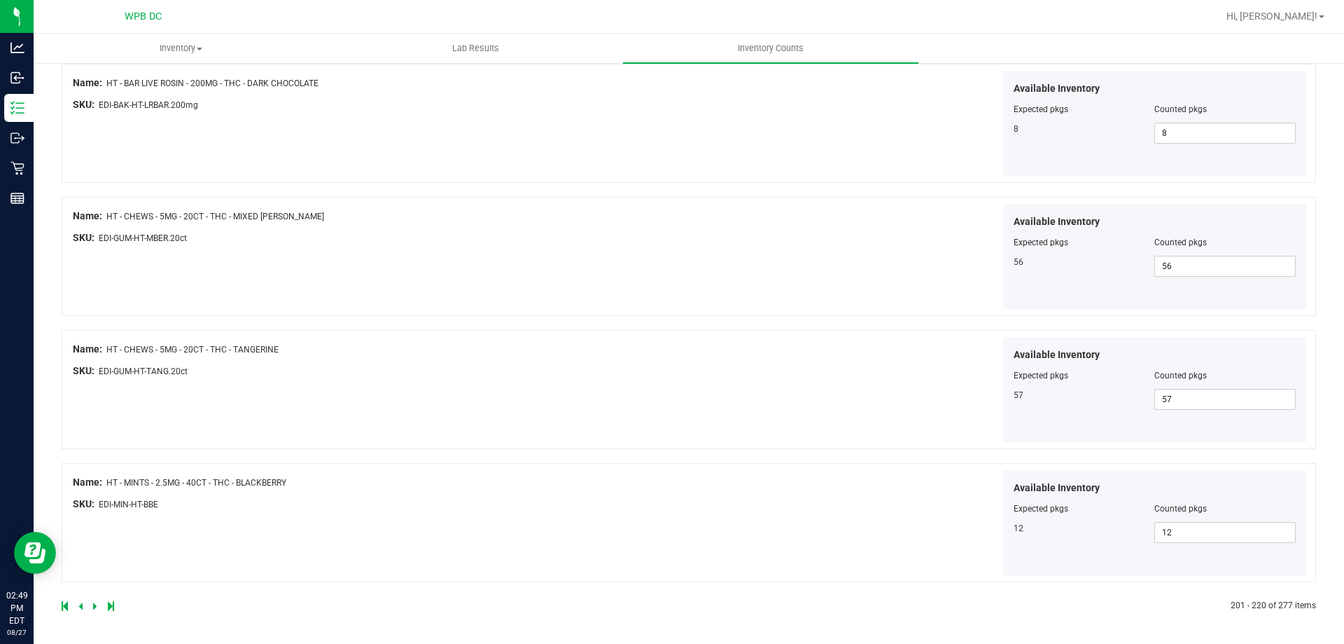
click at [95, 609] on icon at bounding box center [95, 606] width 4 height 8
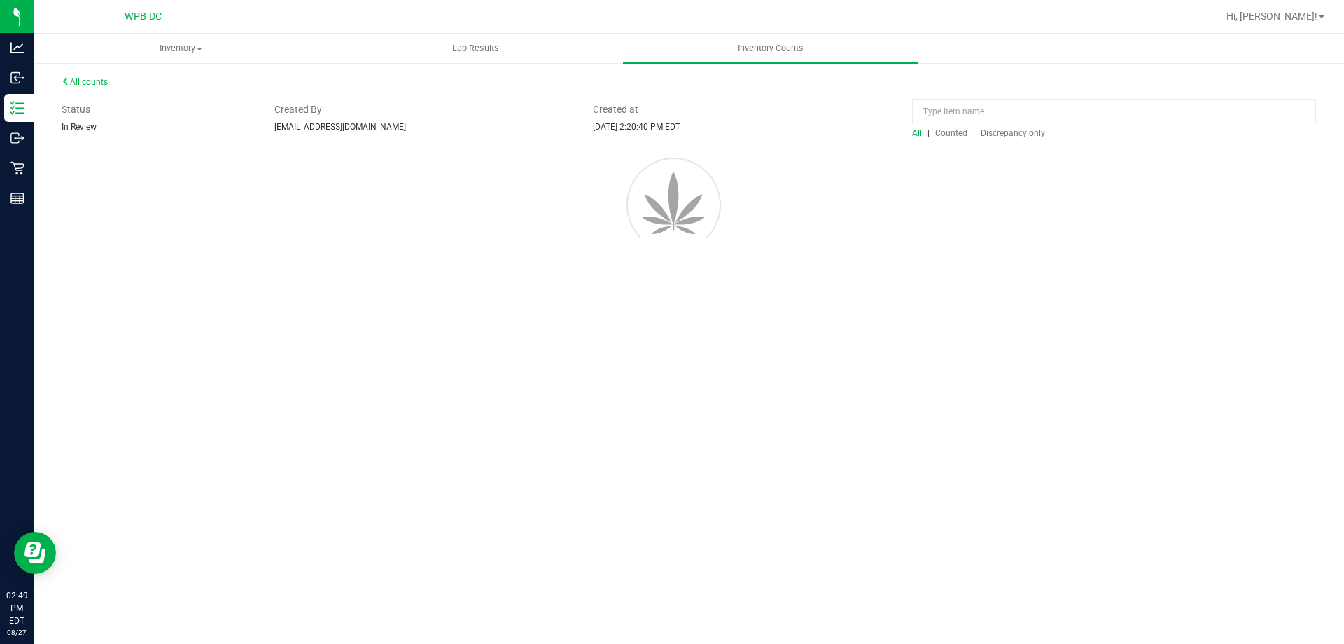
scroll to position [0, 0]
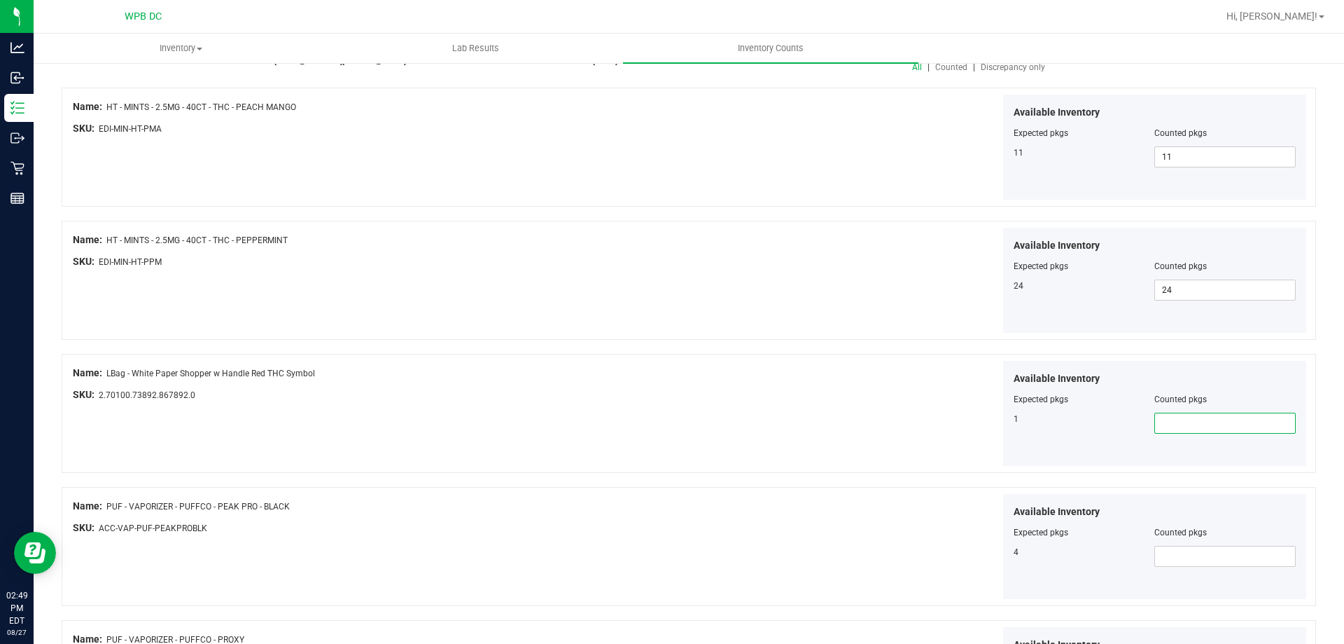
click at [1204, 429] on span at bounding box center [1225, 422] width 141 height 21
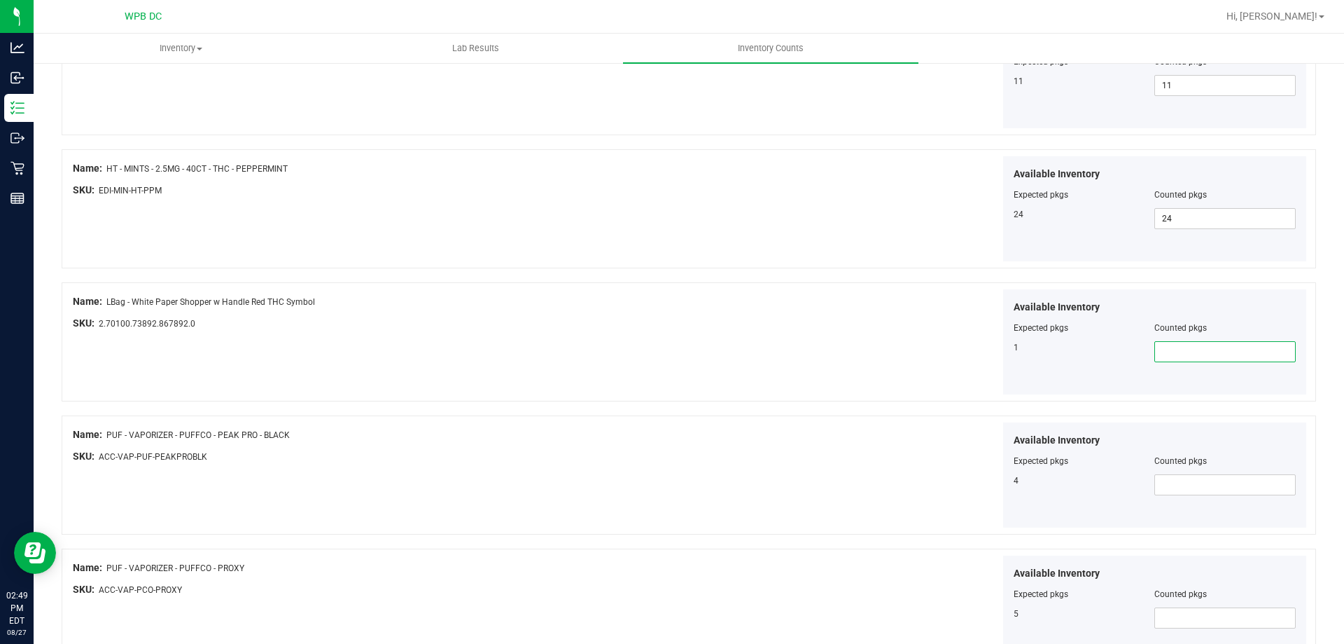
scroll to position [280, 0]
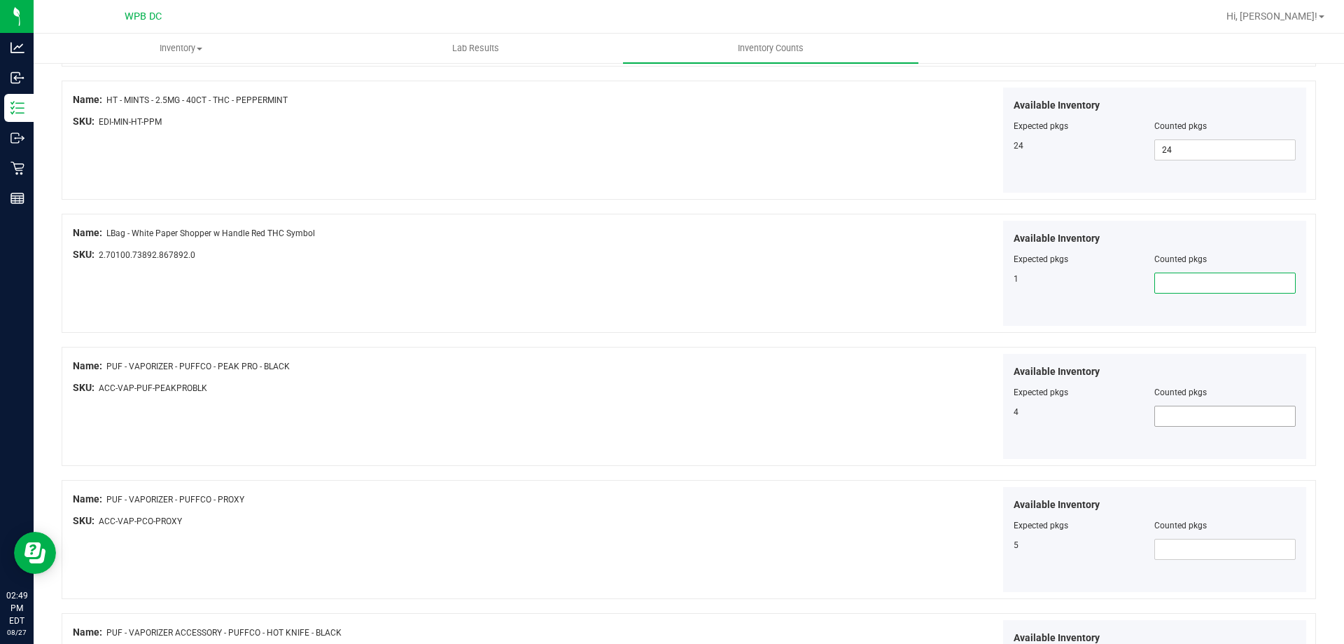
click at [1203, 402] on div at bounding box center [1155, 401] width 283 height 7
click at [1192, 410] on span at bounding box center [1225, 415] width 141 height 21
type input "4"
type input "5"
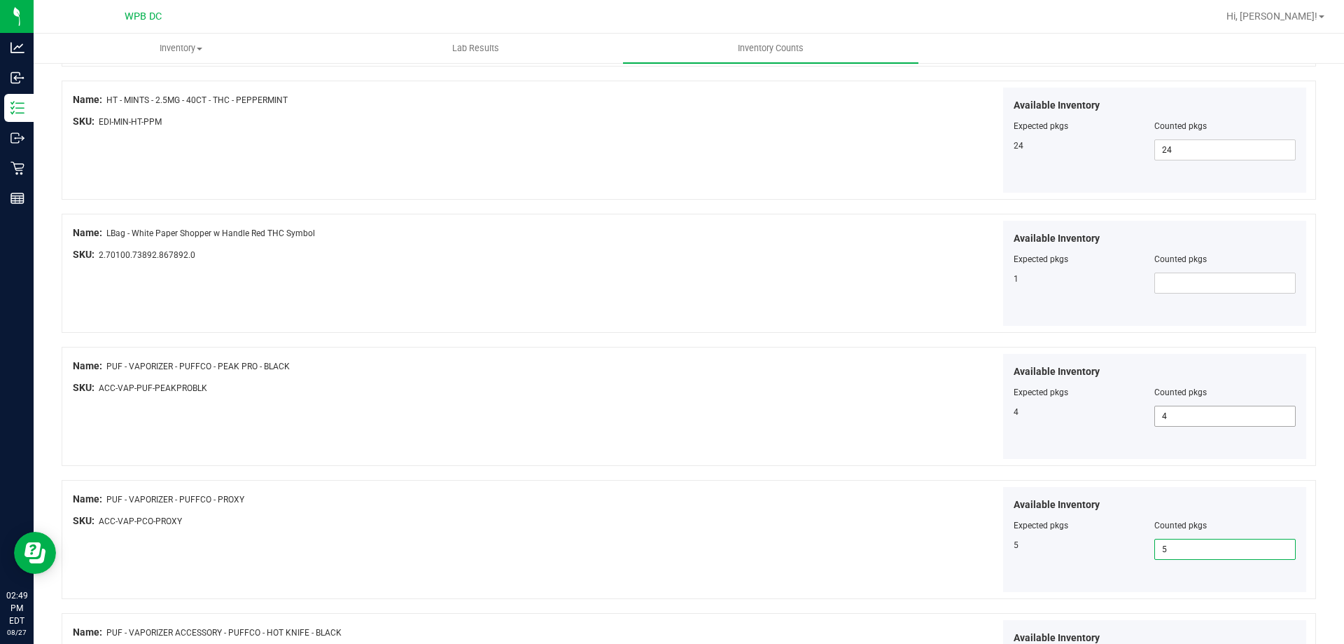
type input "5"
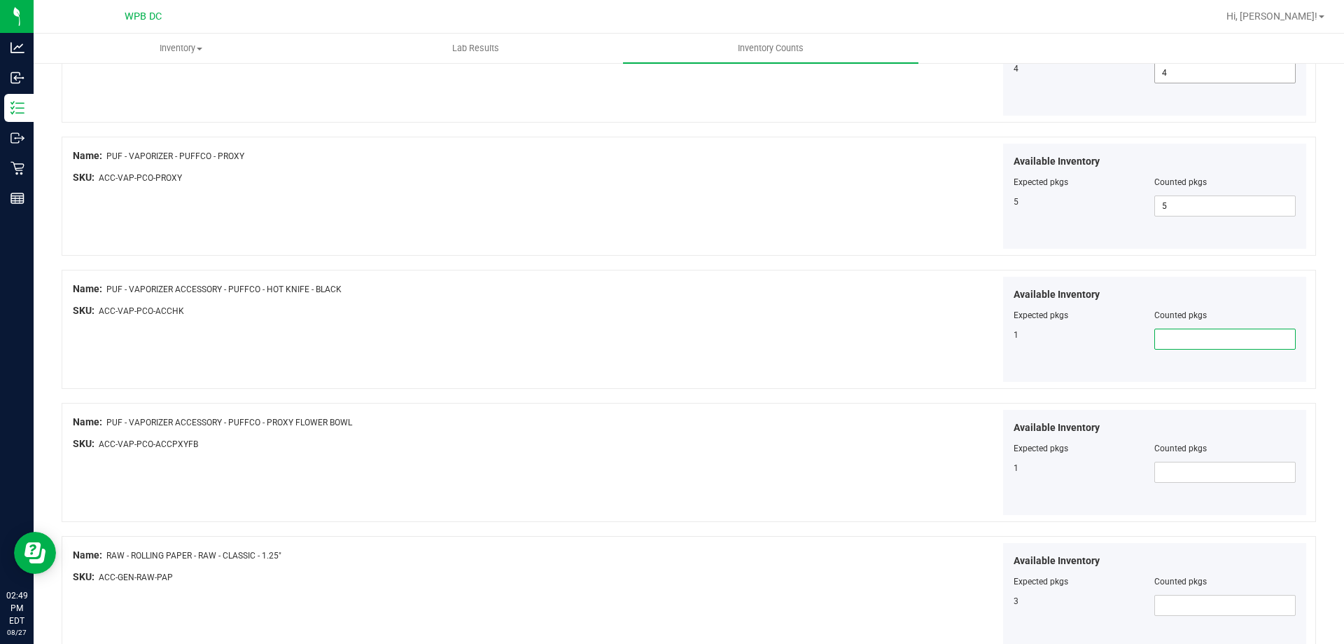
type input "1"
type input "3"
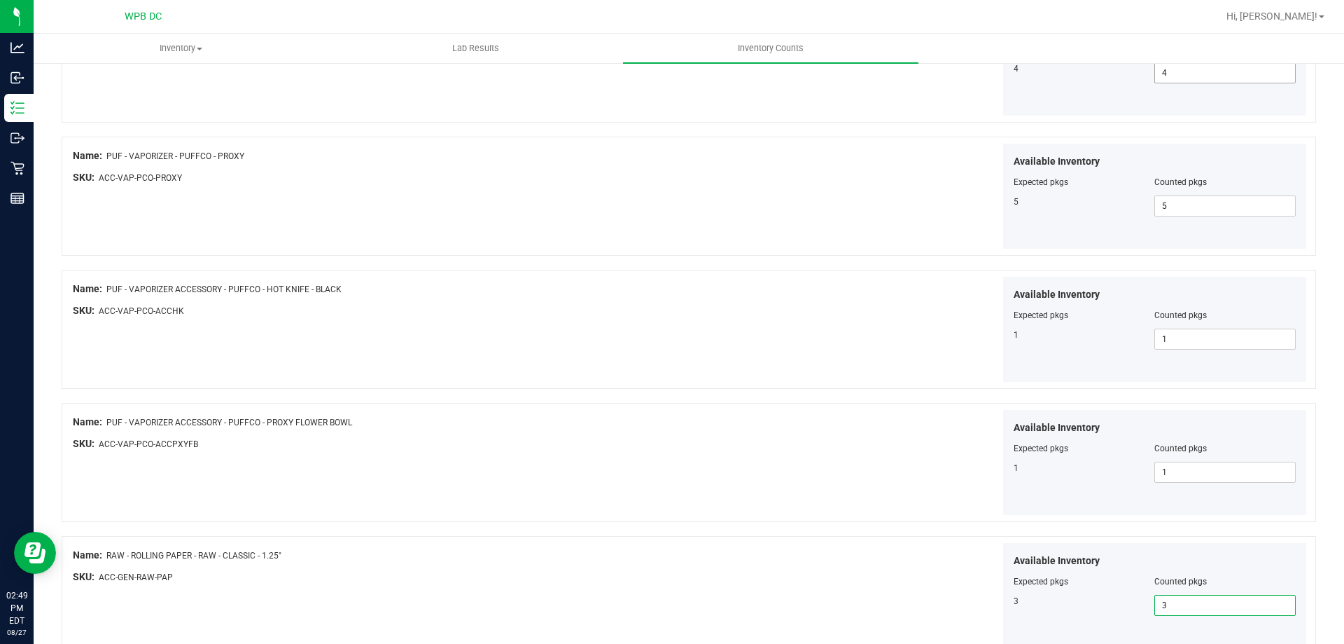
type input "3"
type input "1"
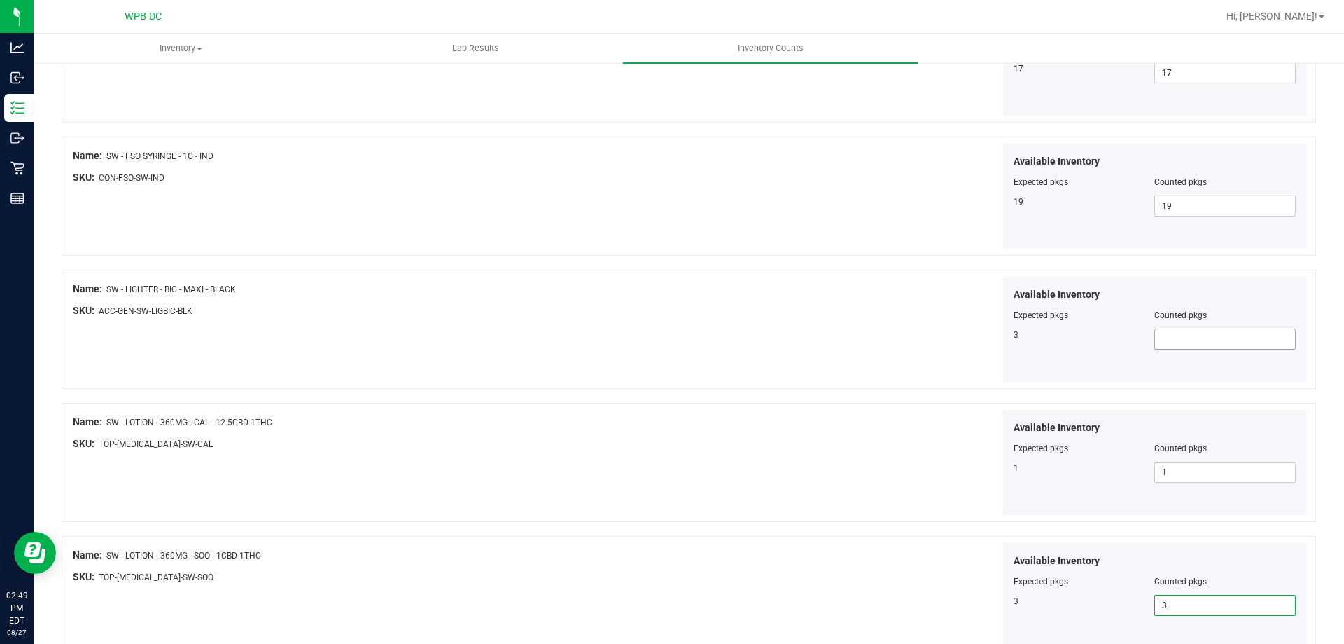
click at [1174, 342] on span at bounding box center [1225, 338] width 141 height 21
type input "3"
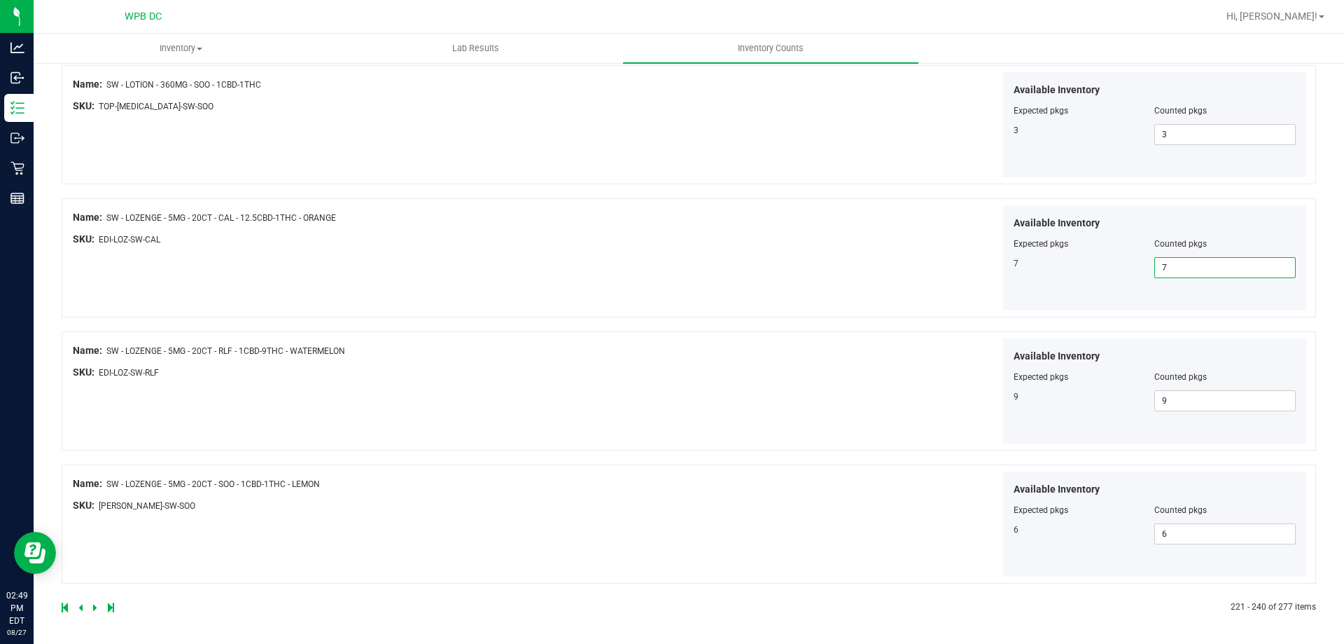
scroll to position [2293, 0]
click at [95, 604] on icon at bounding box center [95, 606] width 4 height 8
click at [93, 605] on icon at bounding box center [95, 606] width 4 height 8
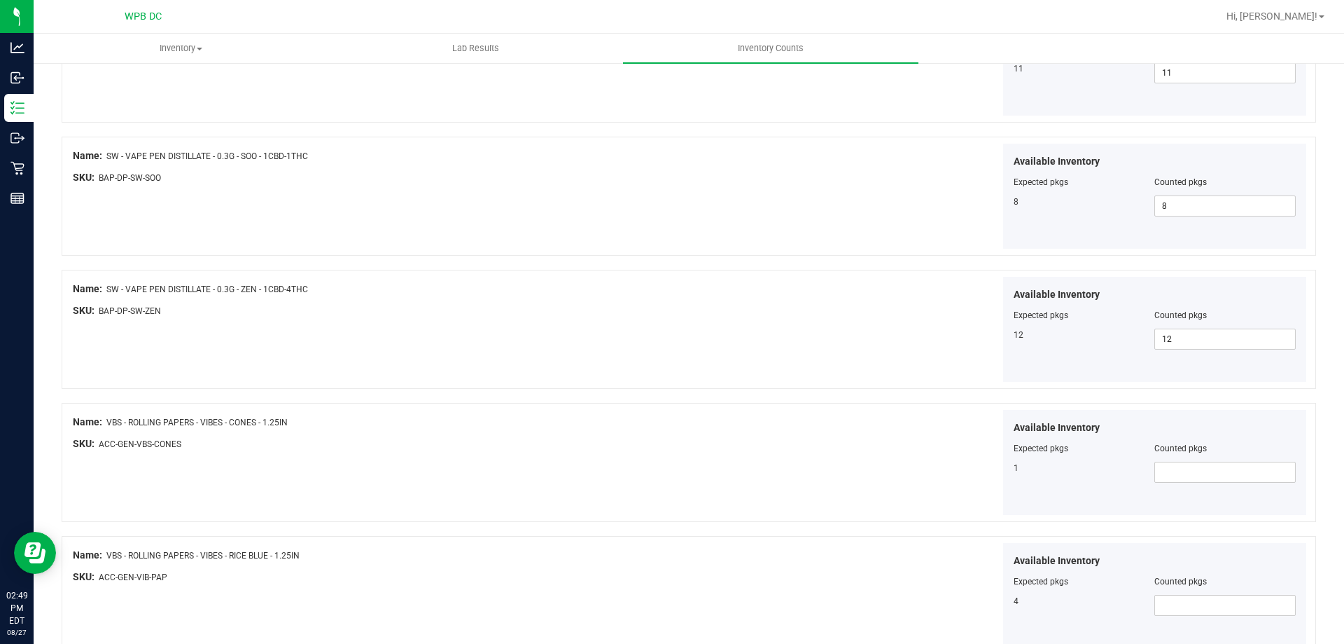
scroll to position [700, 0]
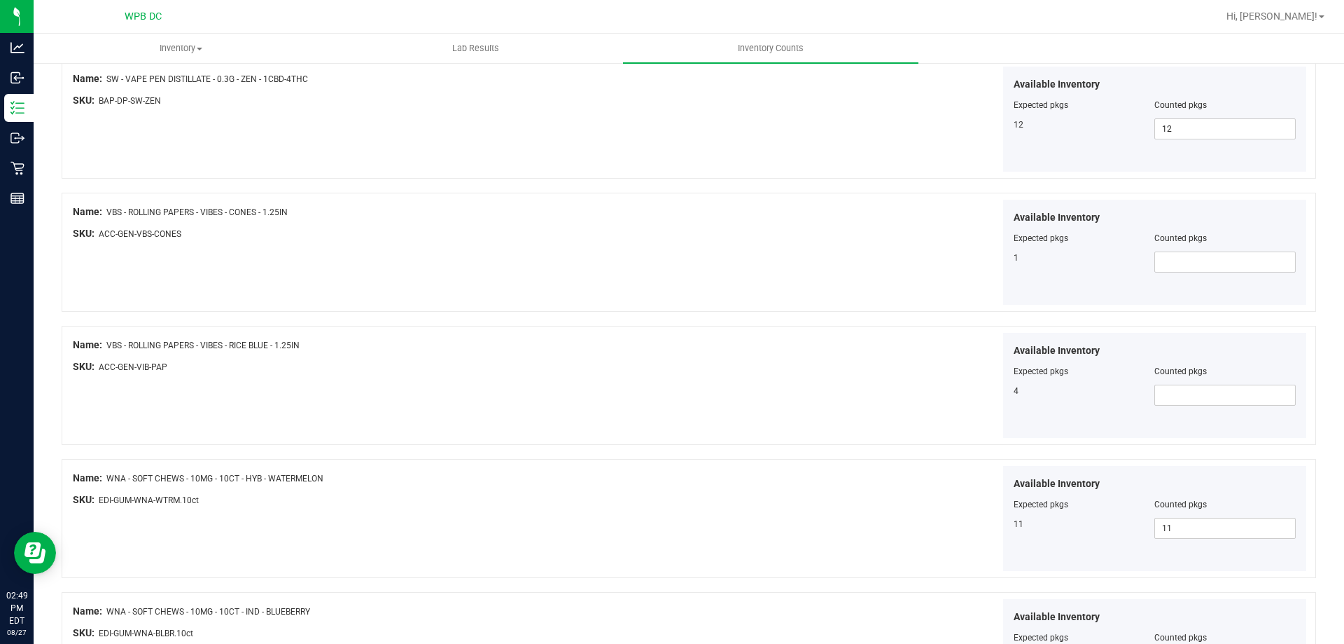
click at [1186, 283] on div "Available Inventory Expected pkgs Counted pkgs 1" at bounding box center [1155, 252] width 304 height 105
click at [1209, 255] on span at bounding box center [1225, 261] width 141 height 21
type input "1"
type input "4"
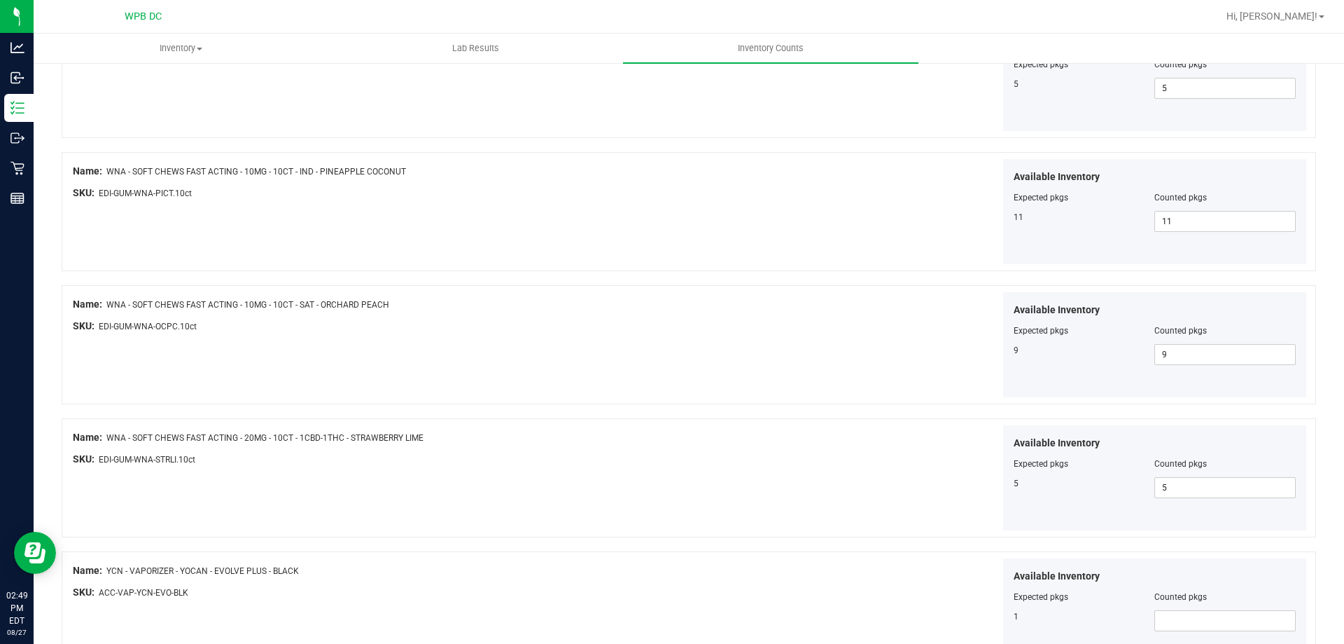
scroll to position [1893, 0]
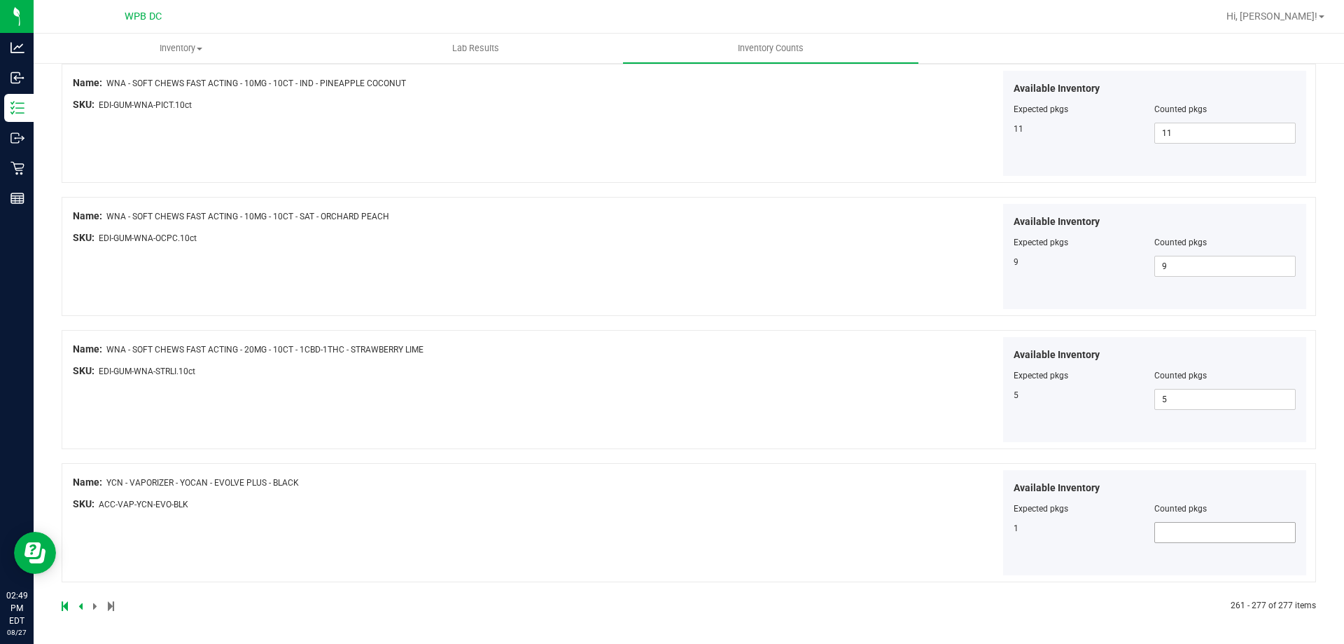
type input "4"
click at [1208, 525] on span at bounding box center [1225, 532] width 141 height 21
type input "1"
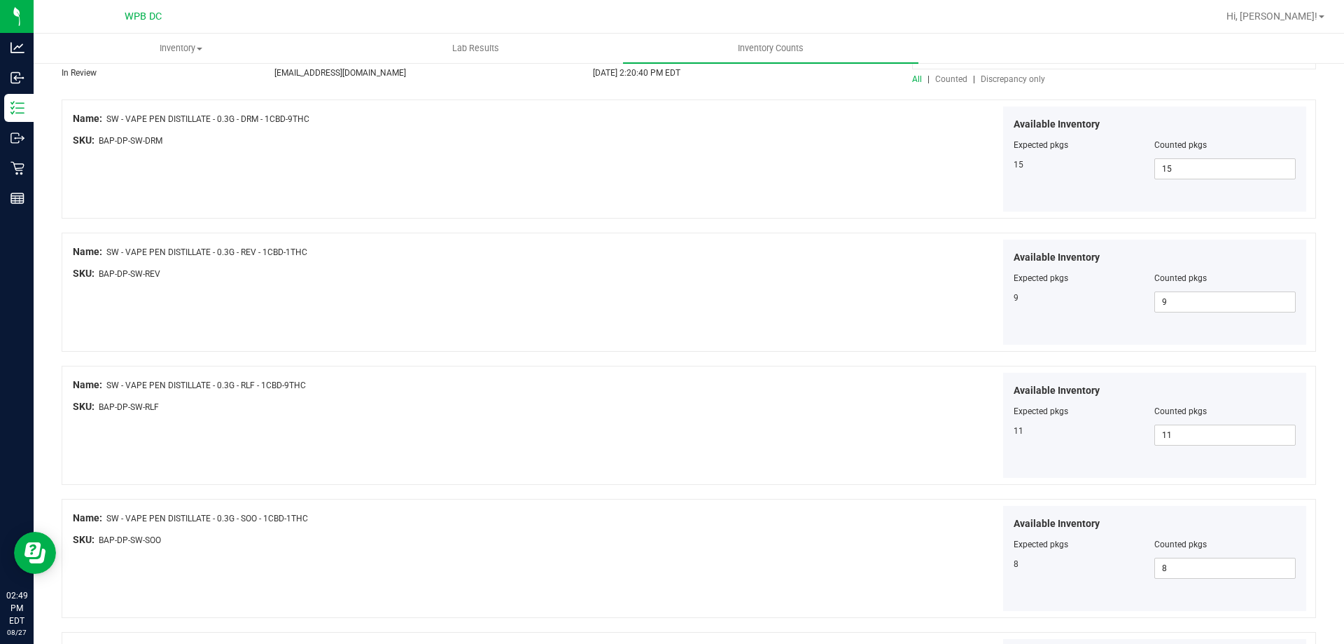
scroll to position [0, 0]
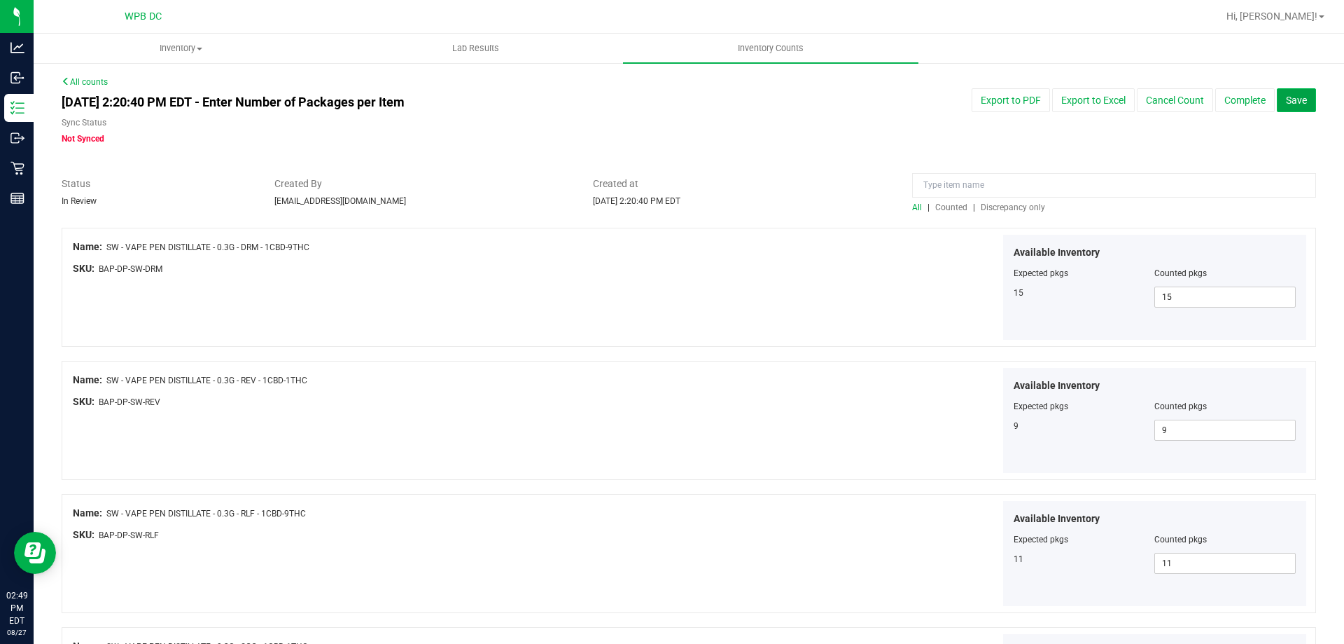
type input "1"
click at [1286, 95] on span "Save" at bounding box center [1296, 100] width 21 height 11
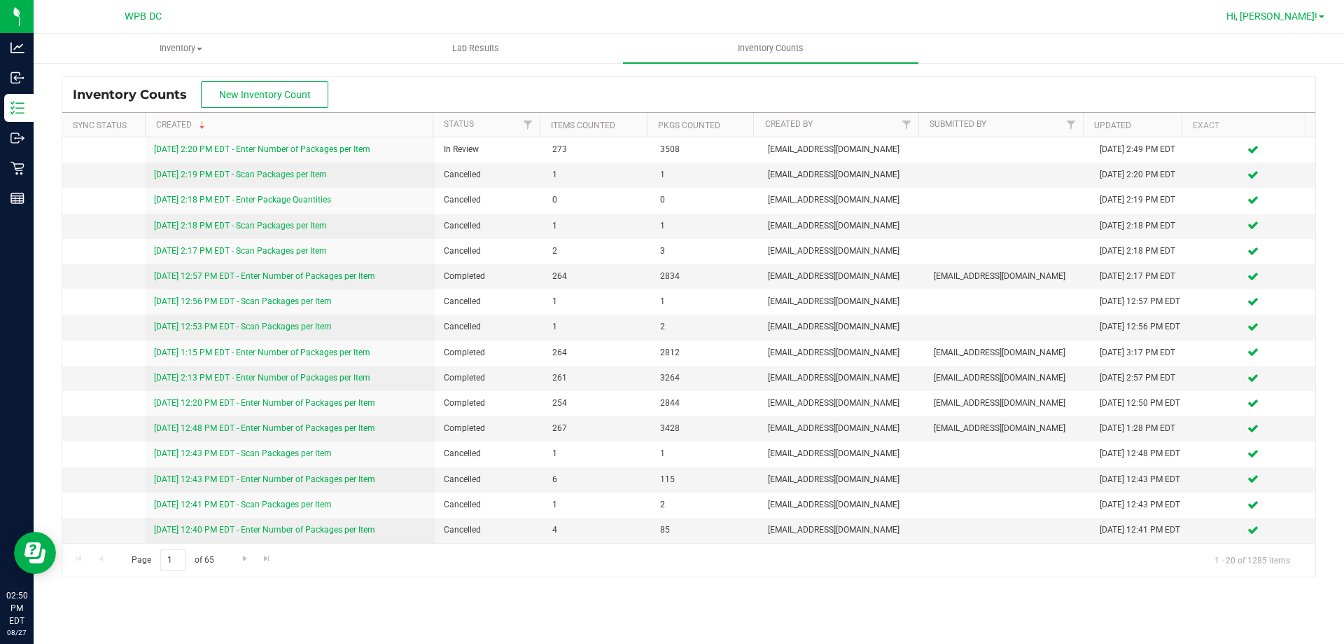
click at [1310, 13] on span "Hi, [PERSON_NAME]!" at bounding box center [1272, 16] width 91 height 11
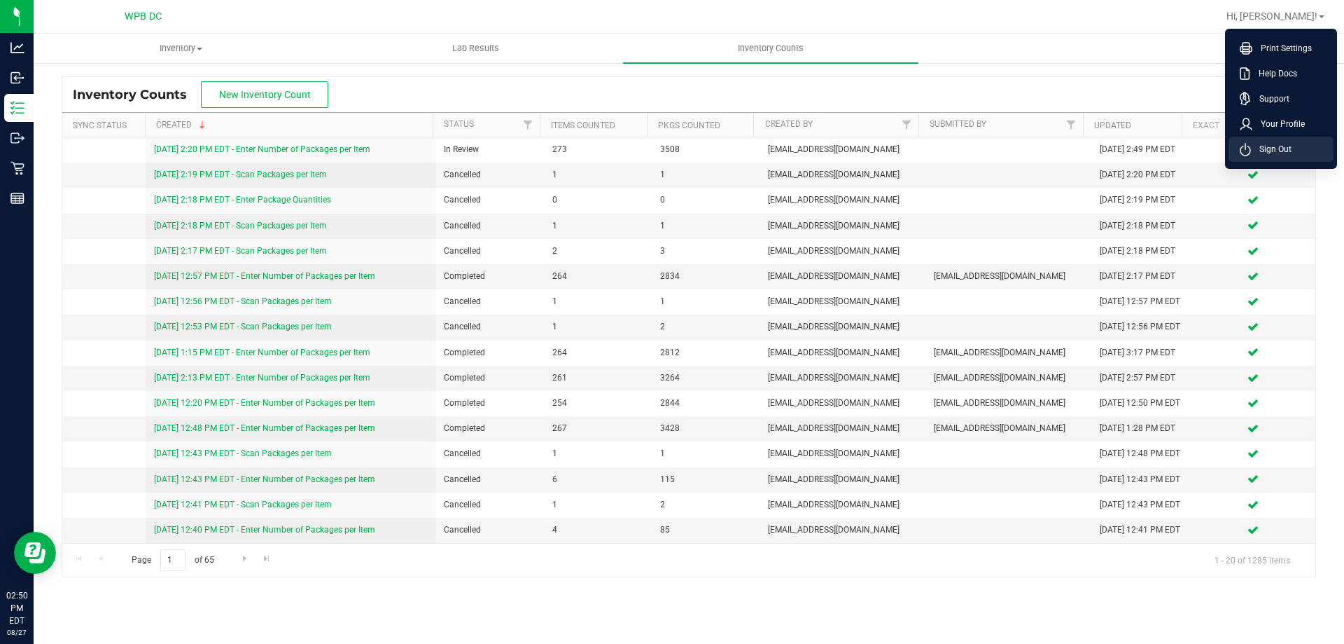
click at [1314, 151] on li "Sign Out" at bounding box center [1281, 149] width 105 height 25
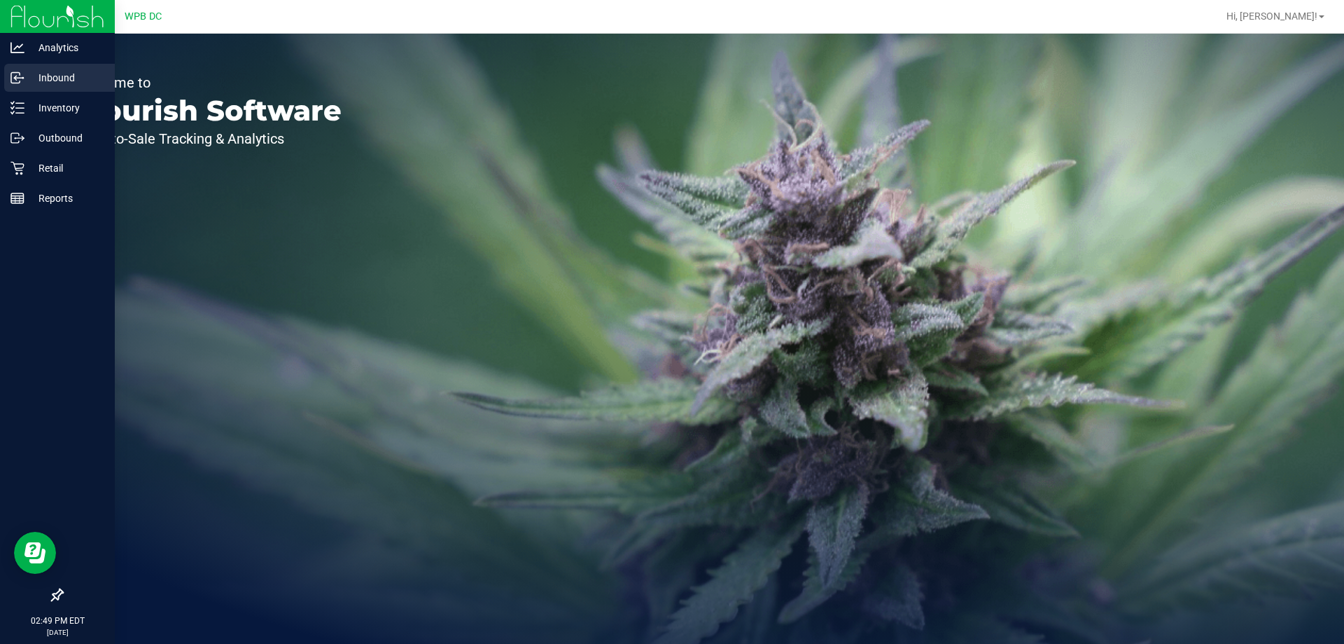
click at [80, 78] on p "Inbound" at bounding box center [67, 77] width 84 height 17
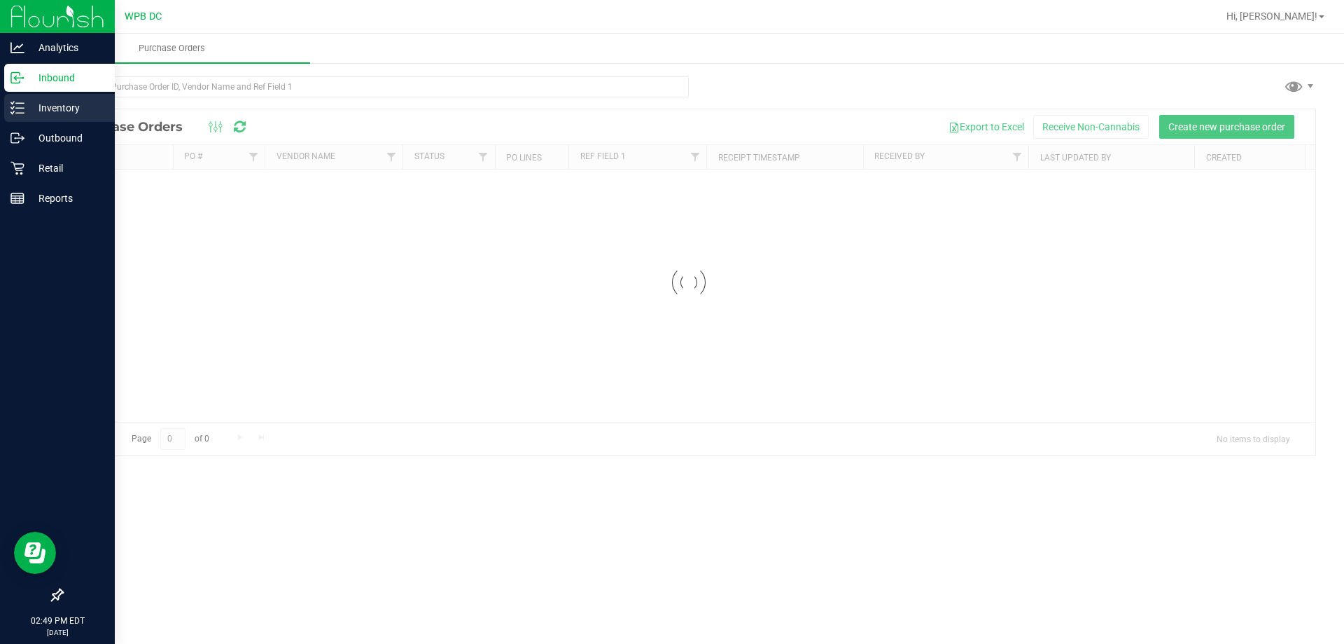
click at [75, 111] on p "Inventory" at bounding box center [67, 107] width 84 height 17
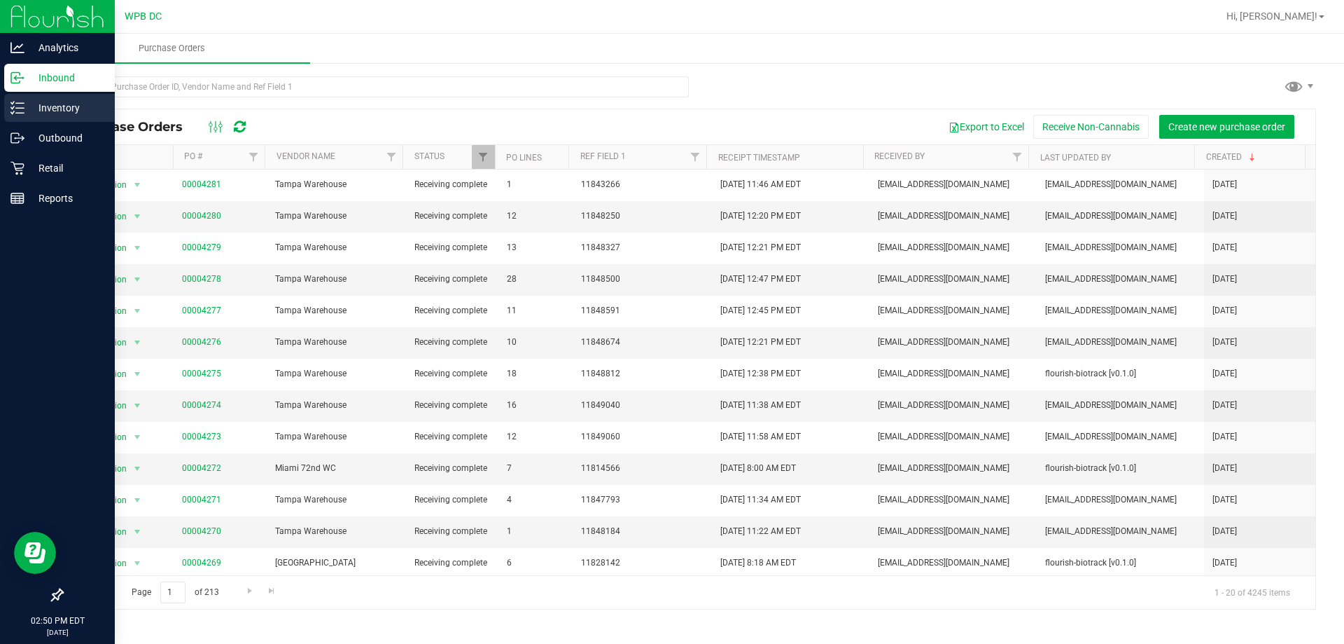
click at [23, 114] on icon at bounding box center [18, 108] width 14 height 14
